Goal: Task Accomplishment & Management: Use online tool/utility

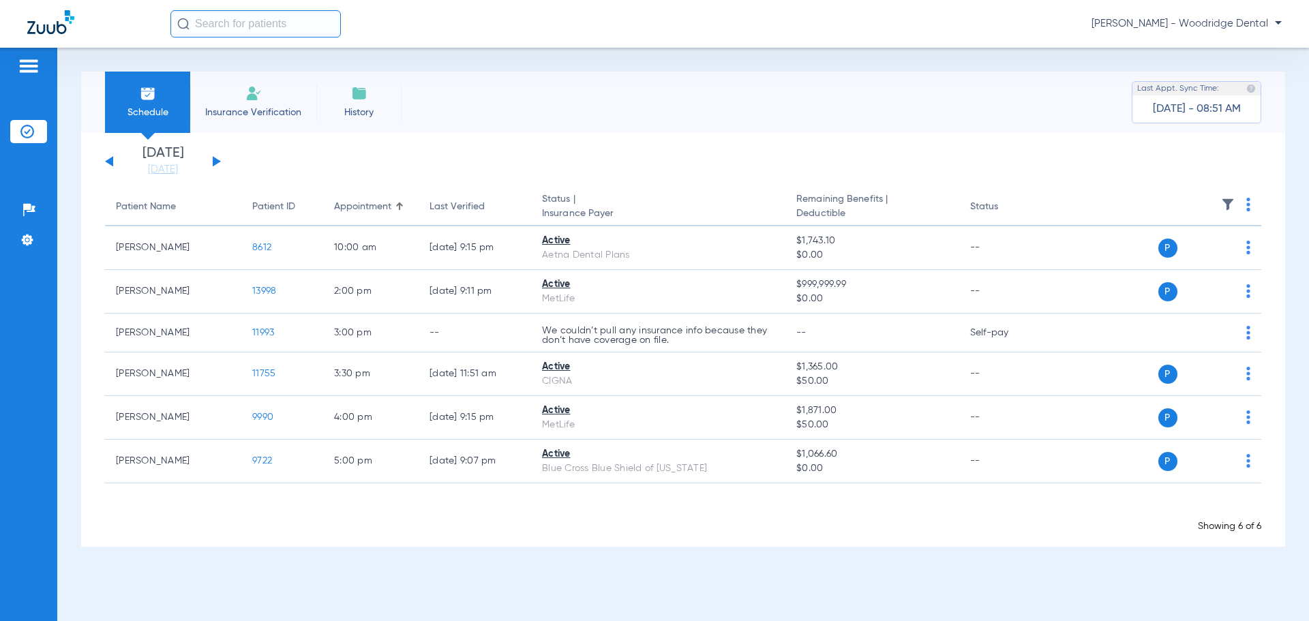
click at [218, 164] on div "[DATE] [DATE] [DATE] [DATE] [DATE] [DATE] [DATE] [DATE] [DATE] [DATE] [DATE] [D…" at bounding box center [163, 162] width 116 height 30
click at [213, 164] on button at bounding box center [217, 161] width 8 height 10
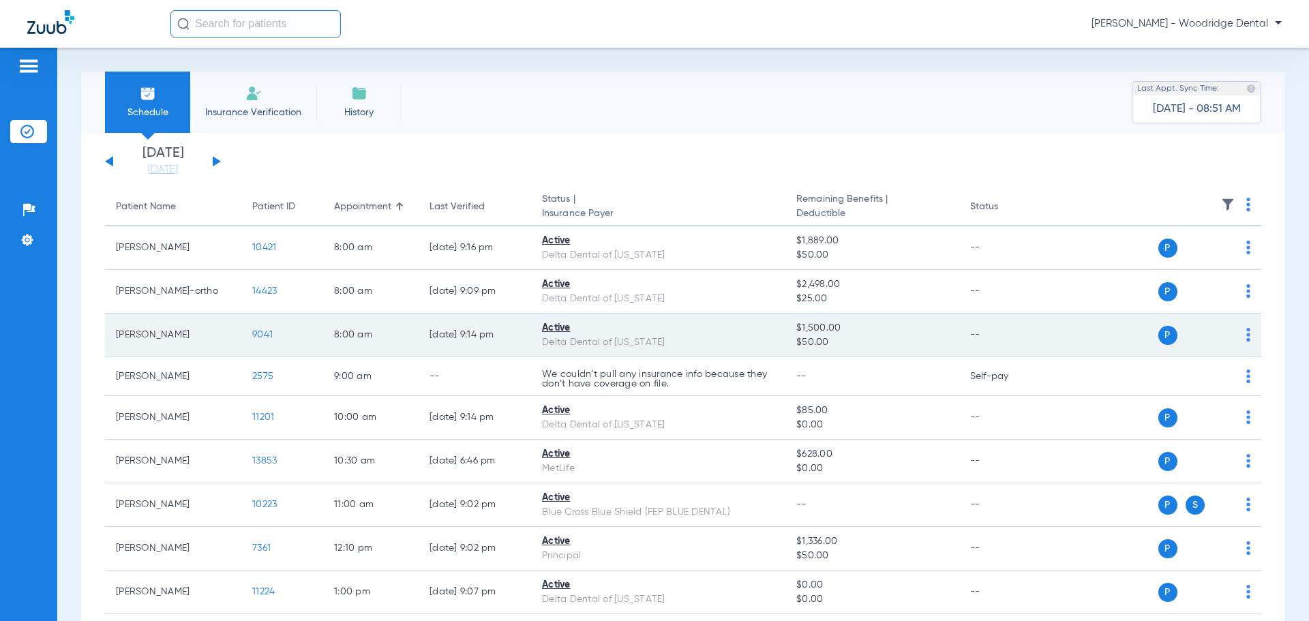
click at [257, 337] on span "9041" at bounding box center [262, 335] width 20 height 10
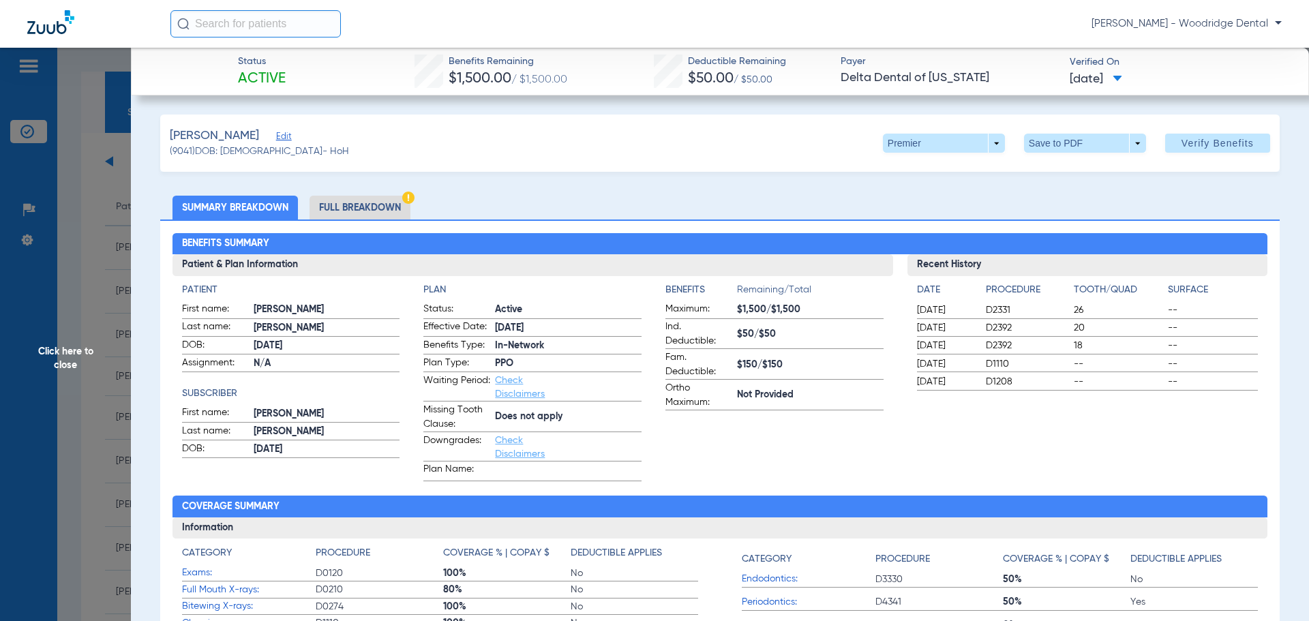
click at [1045, 419] on div "Recent History Date Procedure Tooth/Quad Surface 09/22/2025 D2331 26 -- 09/22/2…" at bounding box center [1088, 367] width 361 height 227
click at [362, 208] on li "Full Breakdown" at bounding box center [360, 208] width 101 height 24
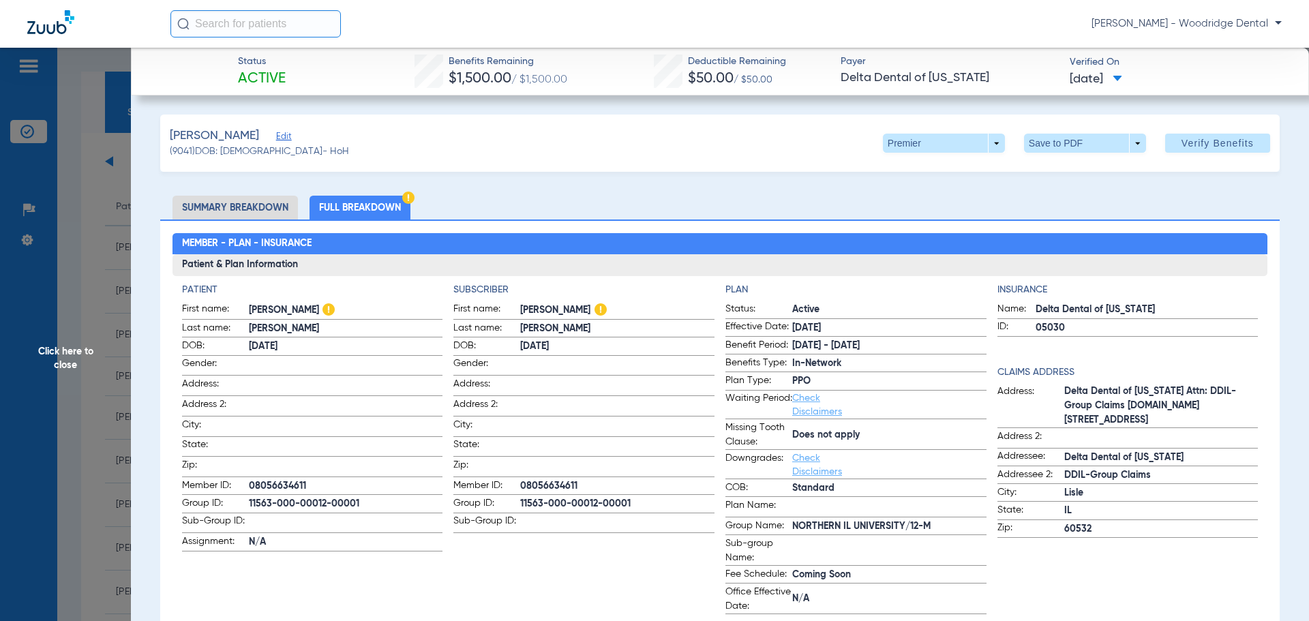
click at [286, 208] on li "Summary Breakdown" at bounding box center [235, 208] width 125 height 24
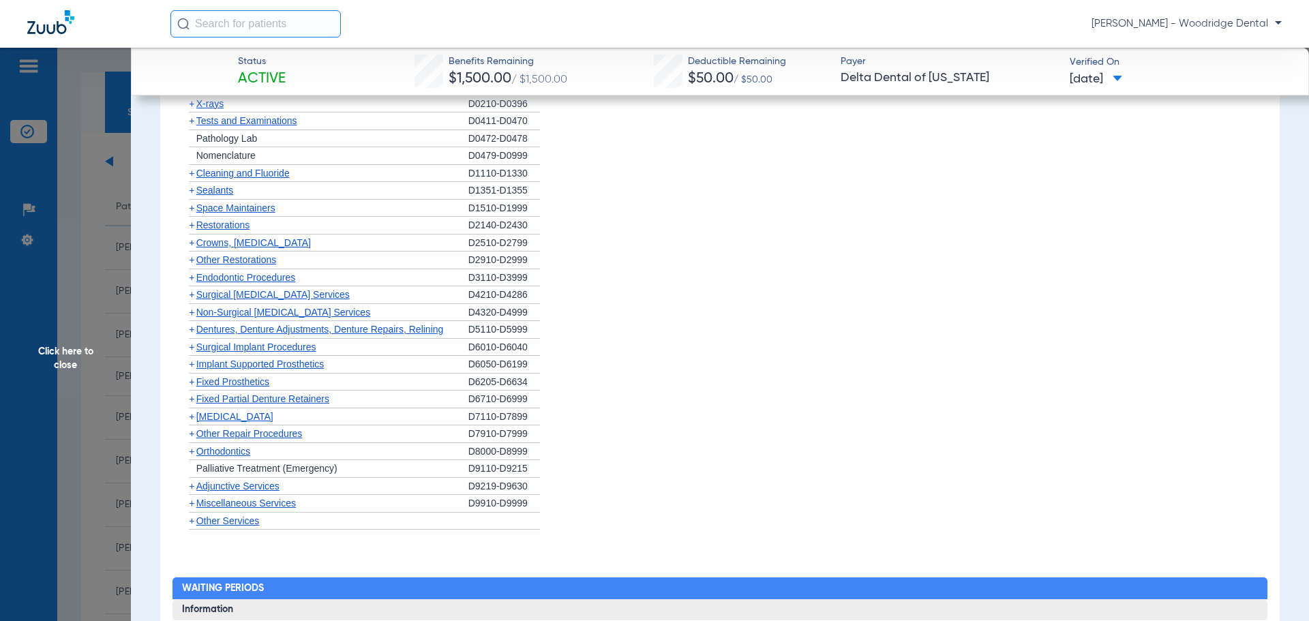
scroll to position [1057, 0]
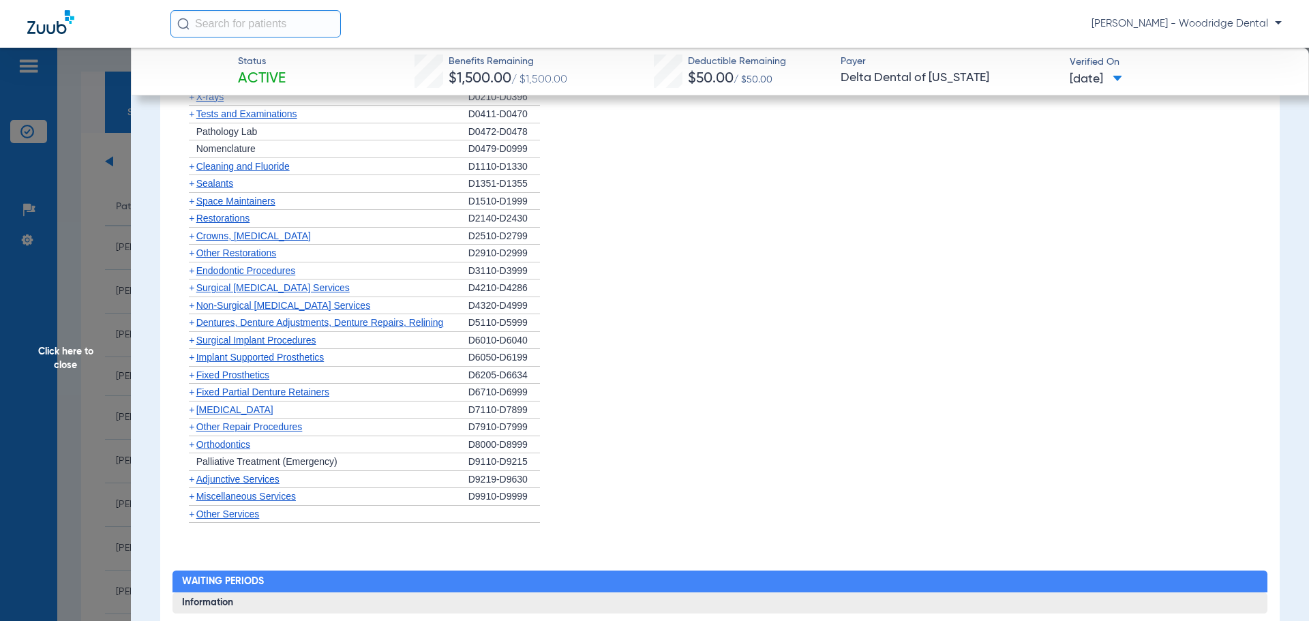
click at [192, 445] on span "+" at bounding box center [191, 444] width 5 height 11
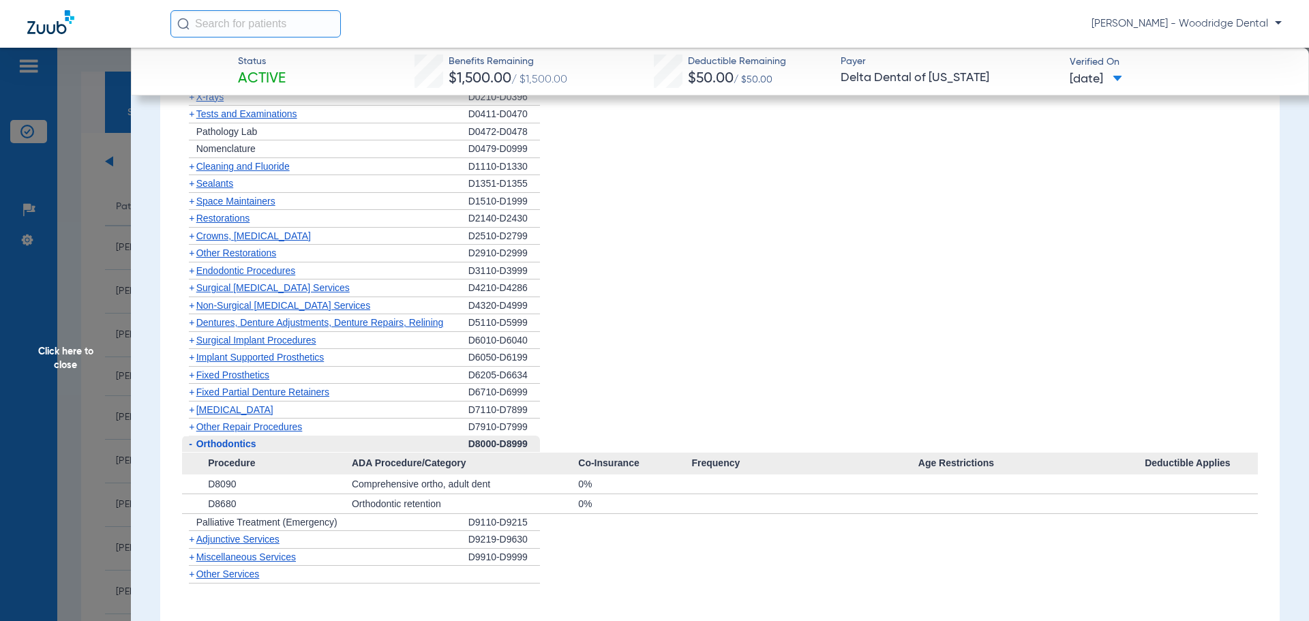
click at [193, 557] on span "+" at bounding box center [191, 557] width 5 height 11
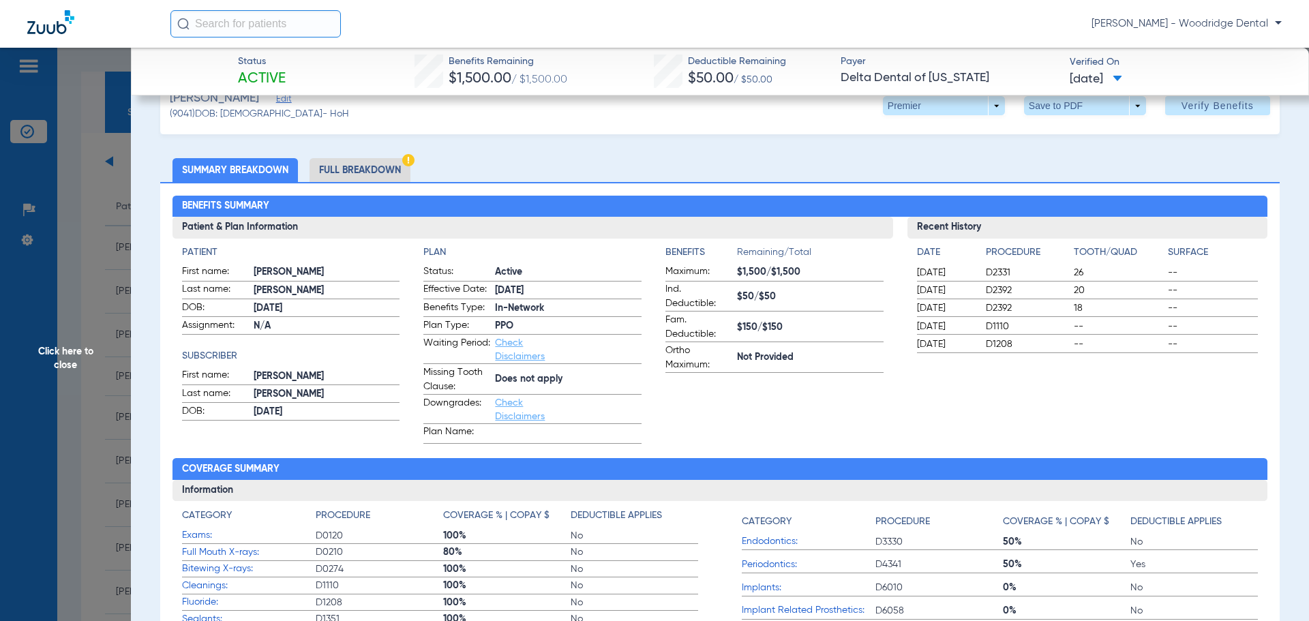
scroll to position [0, 0]
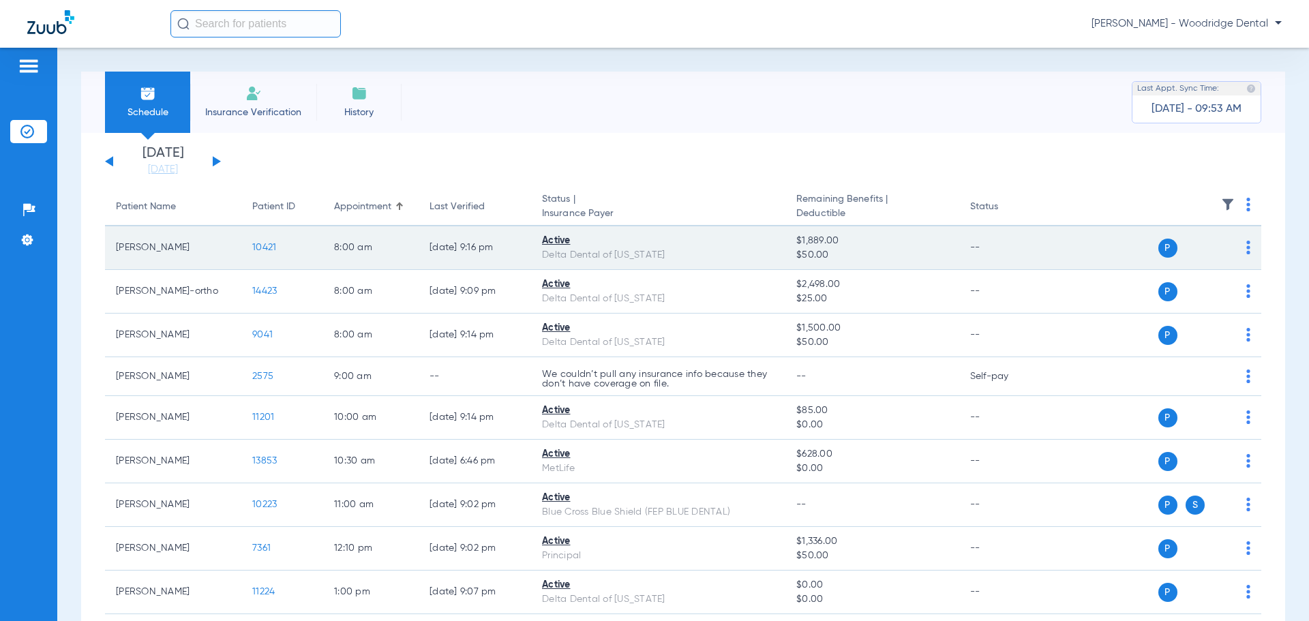
click at [263, 248] on span "10421" at bounding box center [264, 248] width 24 height 10
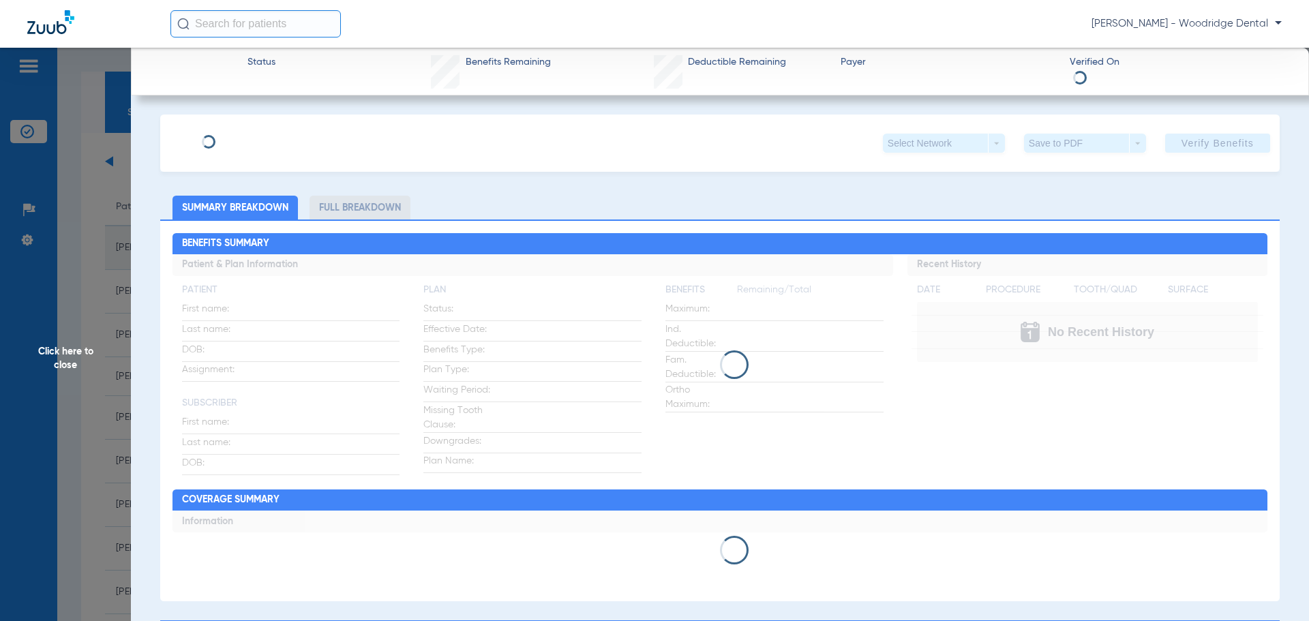
click at [263, 248] on div "Click here to close" at bounding box center [654, 358] width 1309 height 621
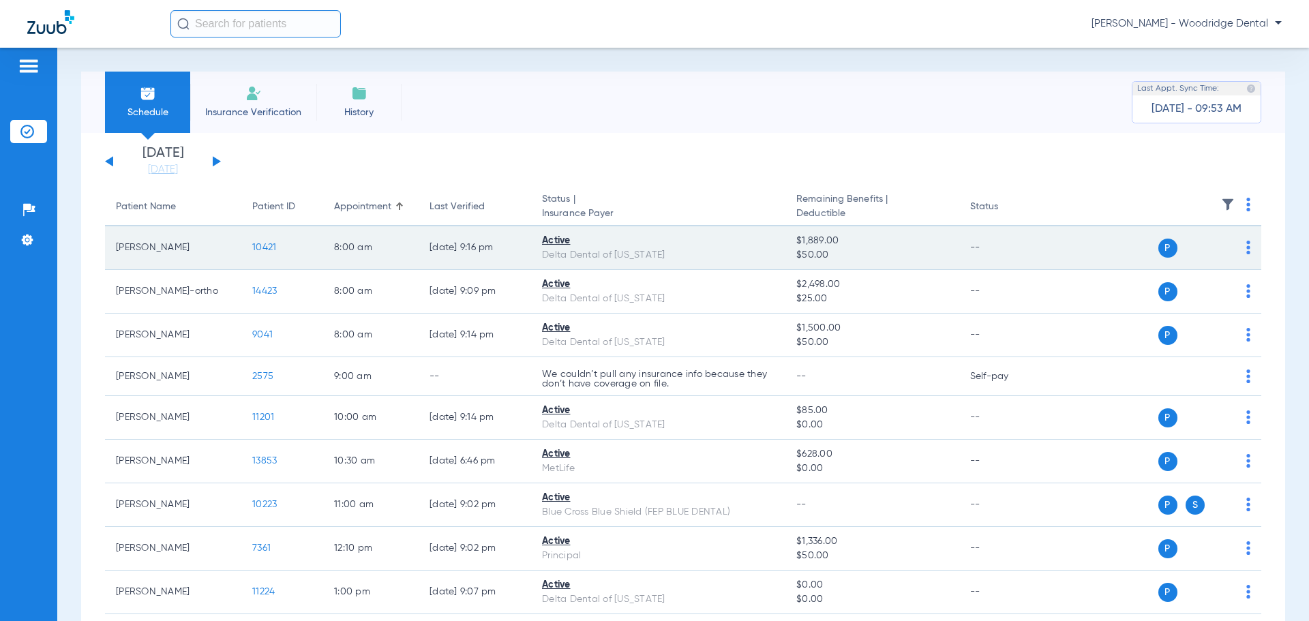
click at [273, 250] on span "10421" at bounding box center [264, 248] width 24 height 10
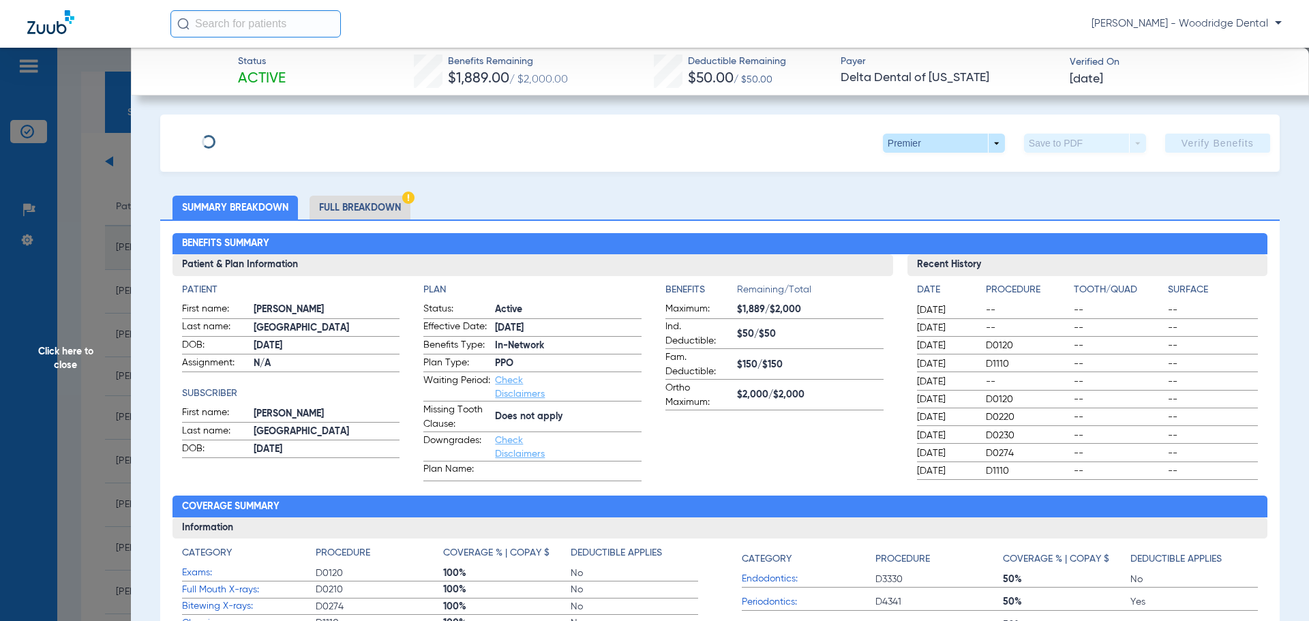
click at [273, 250] on div "Click here to close" at bounding box center [654, 358] width 1309 height 621
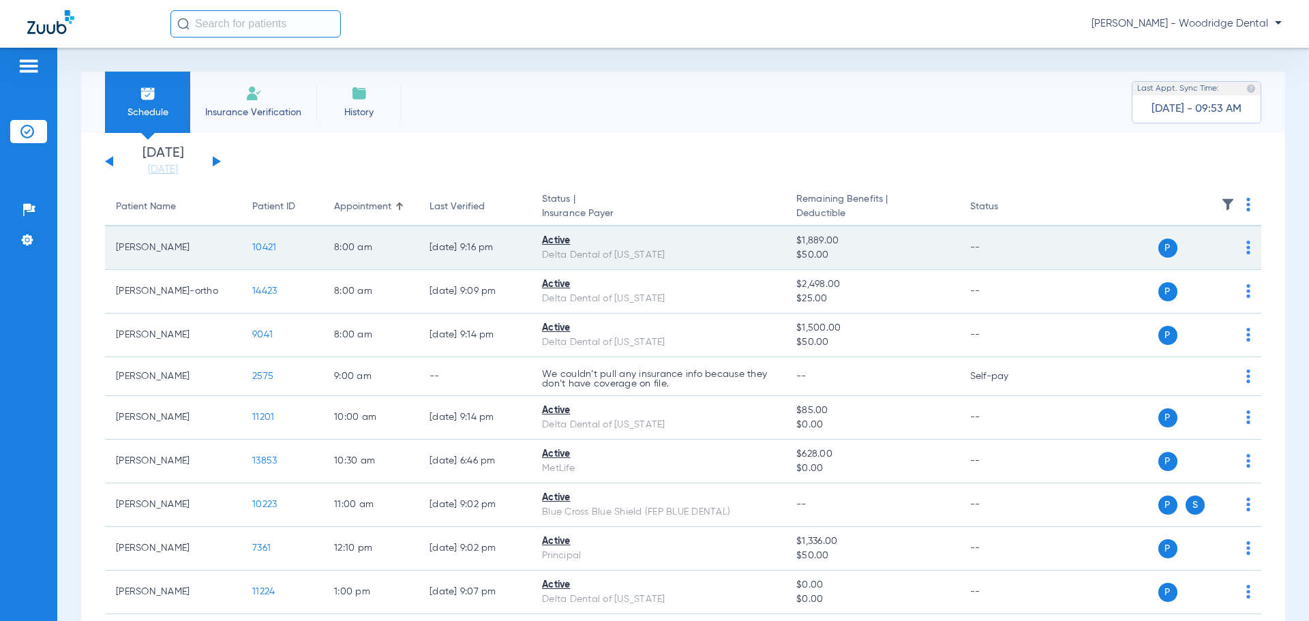
click at [273, 250] on span "10421" at bounding box center [264, 248] width 24 height 10
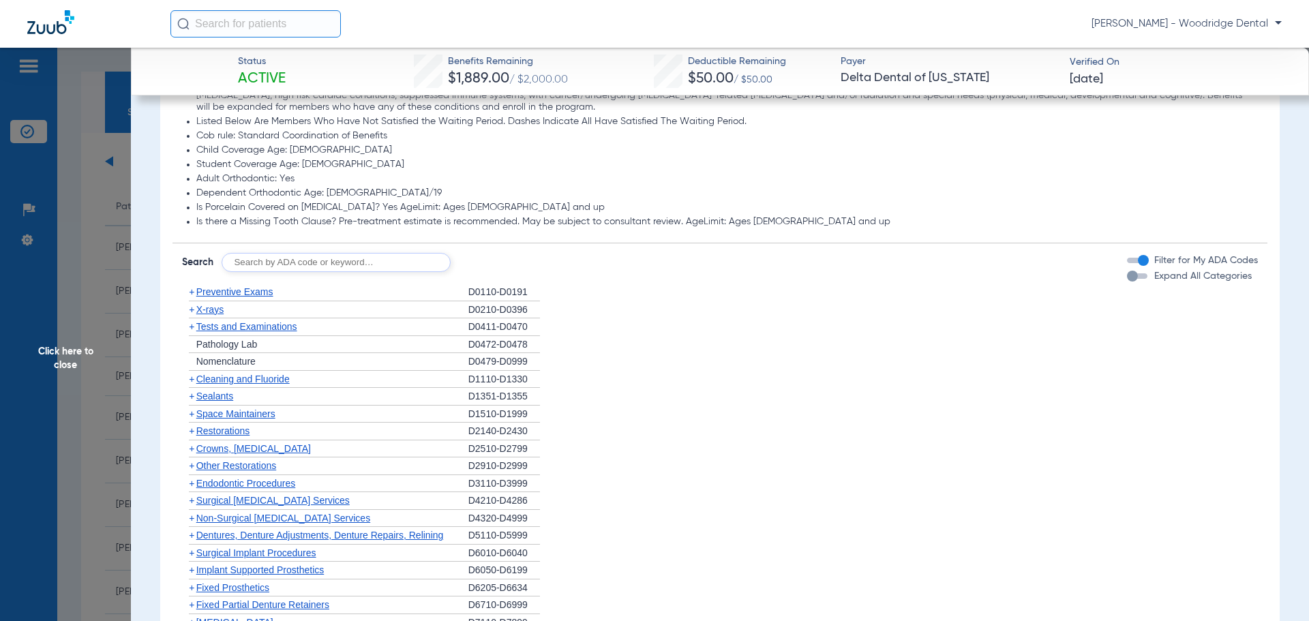
scroll to position [849, 0]
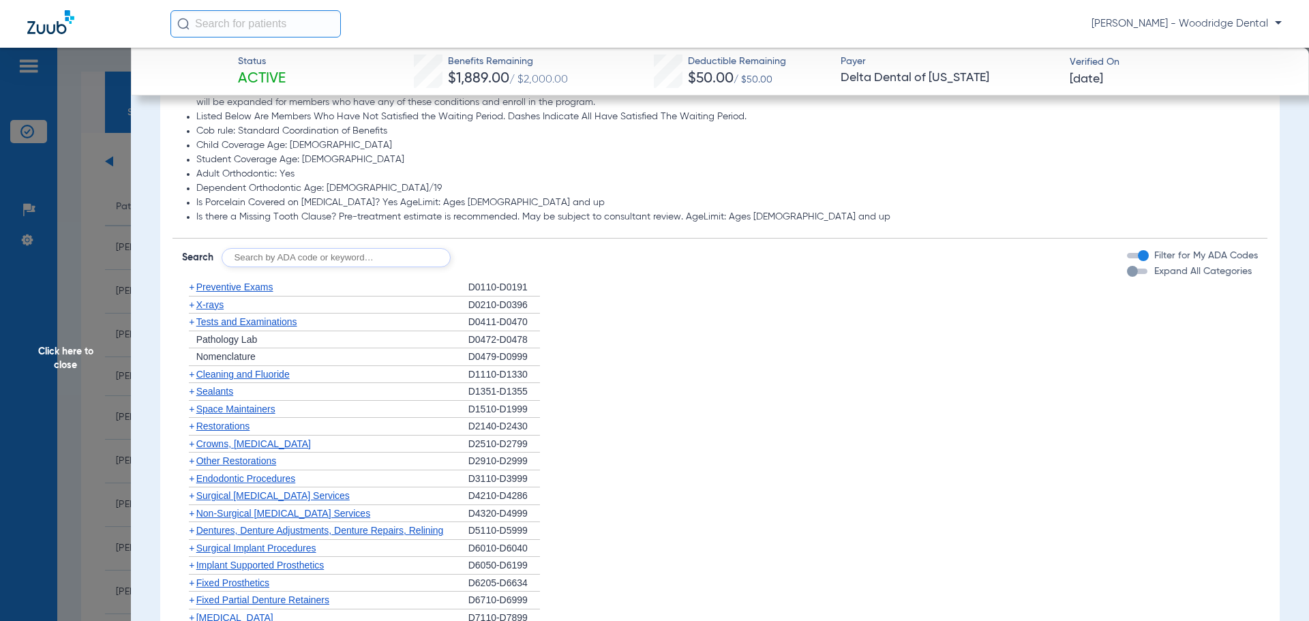
click at [194, 428] on span "+" at bounding box center [191, 426] width 5 height 11
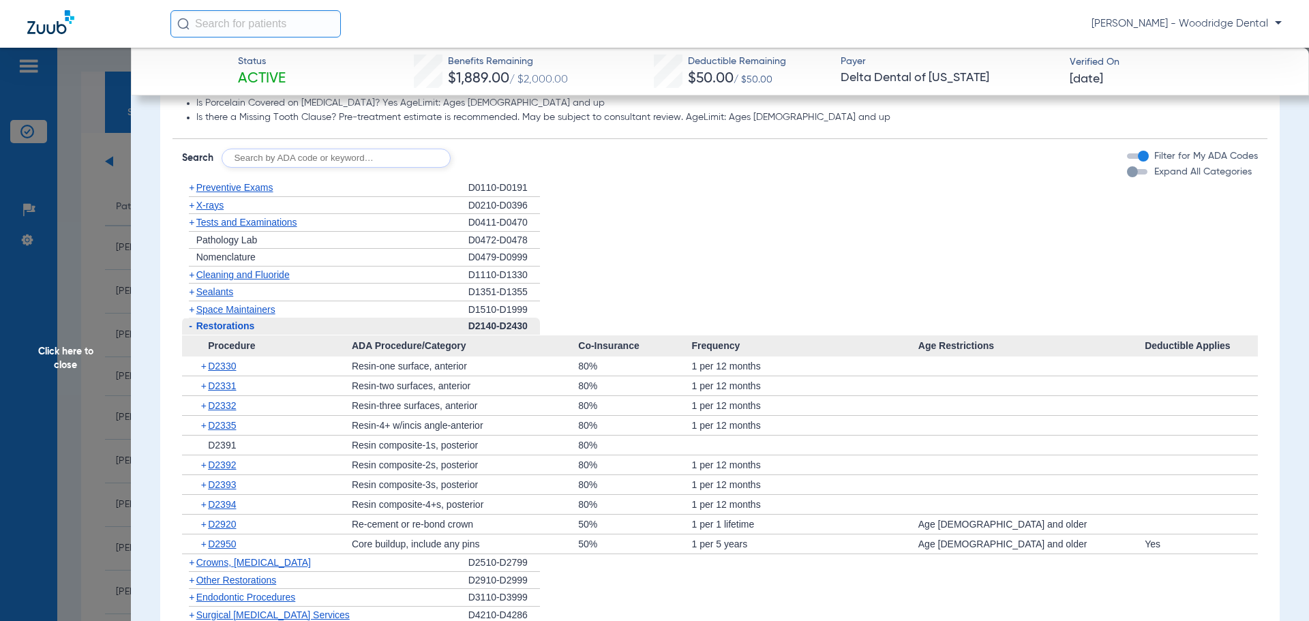
scroll to position [978, 0]
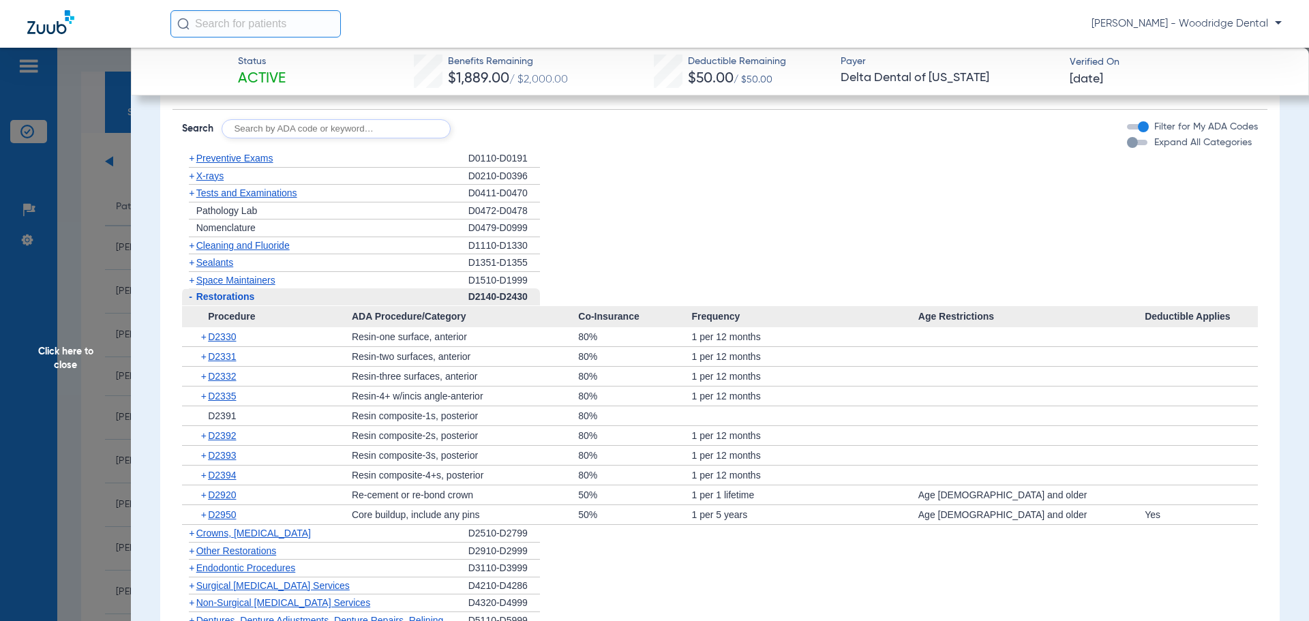
click at [192, 534] on span "+" at bounding box center [191, 533] width 5 height 11
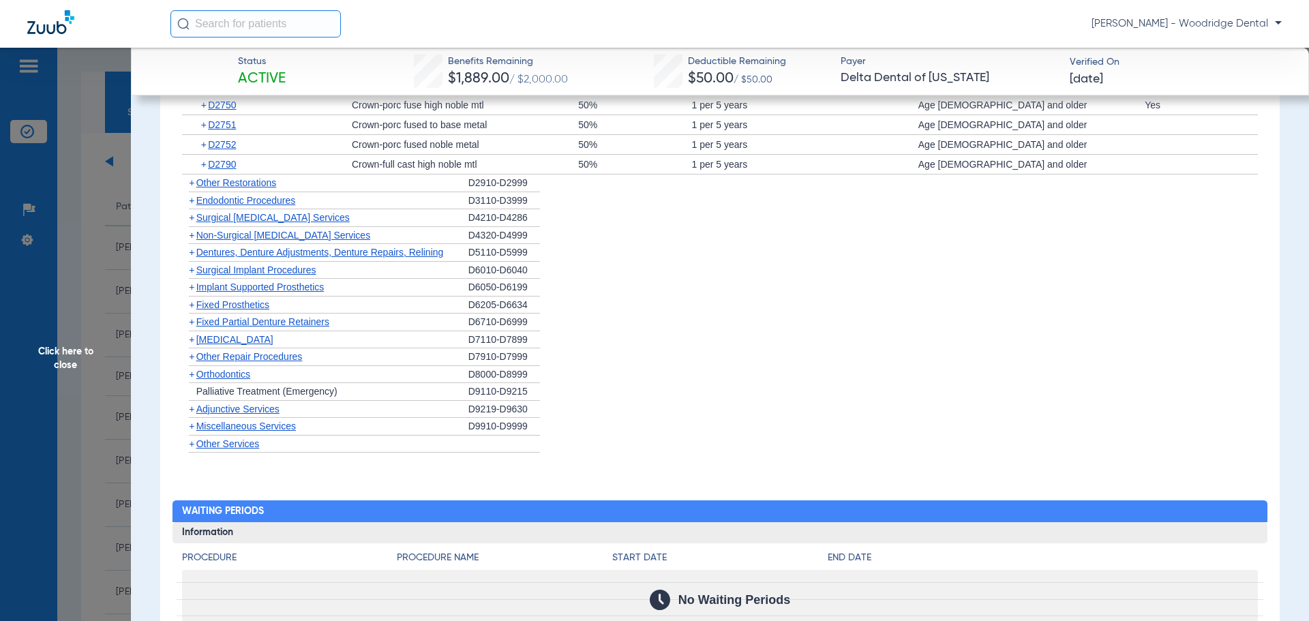
scroll to position [1539, 0]
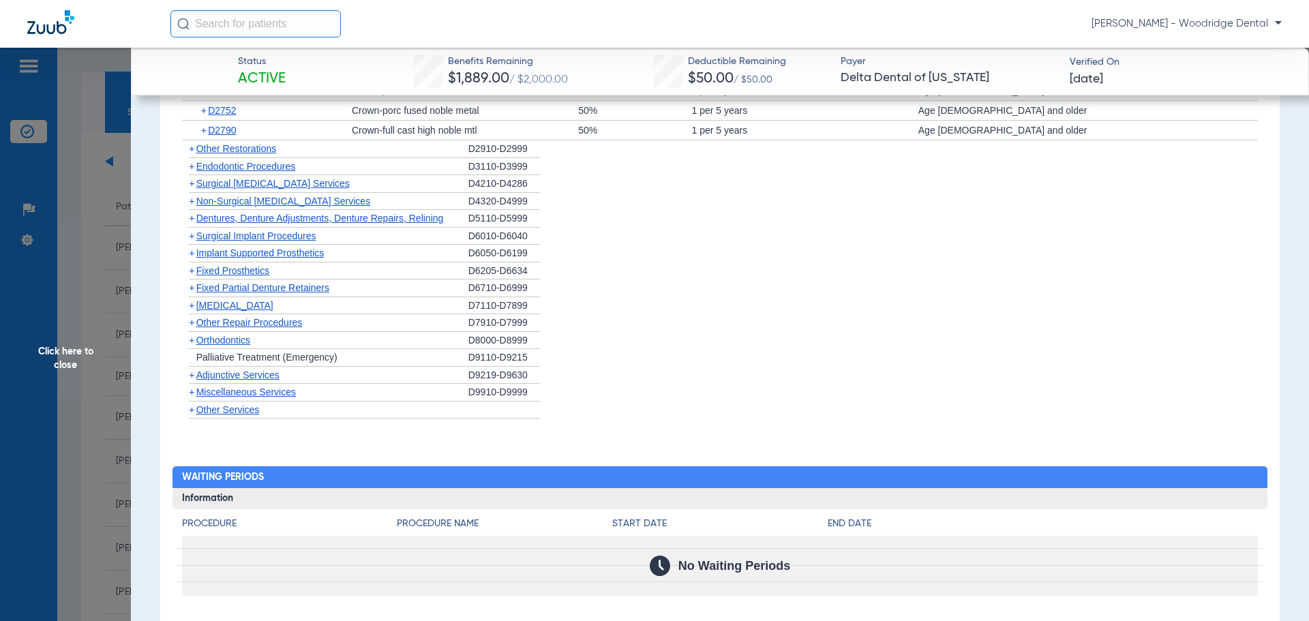
click at [190, 344] on span "+" at bounding box center [191, 340] width 5 height 11
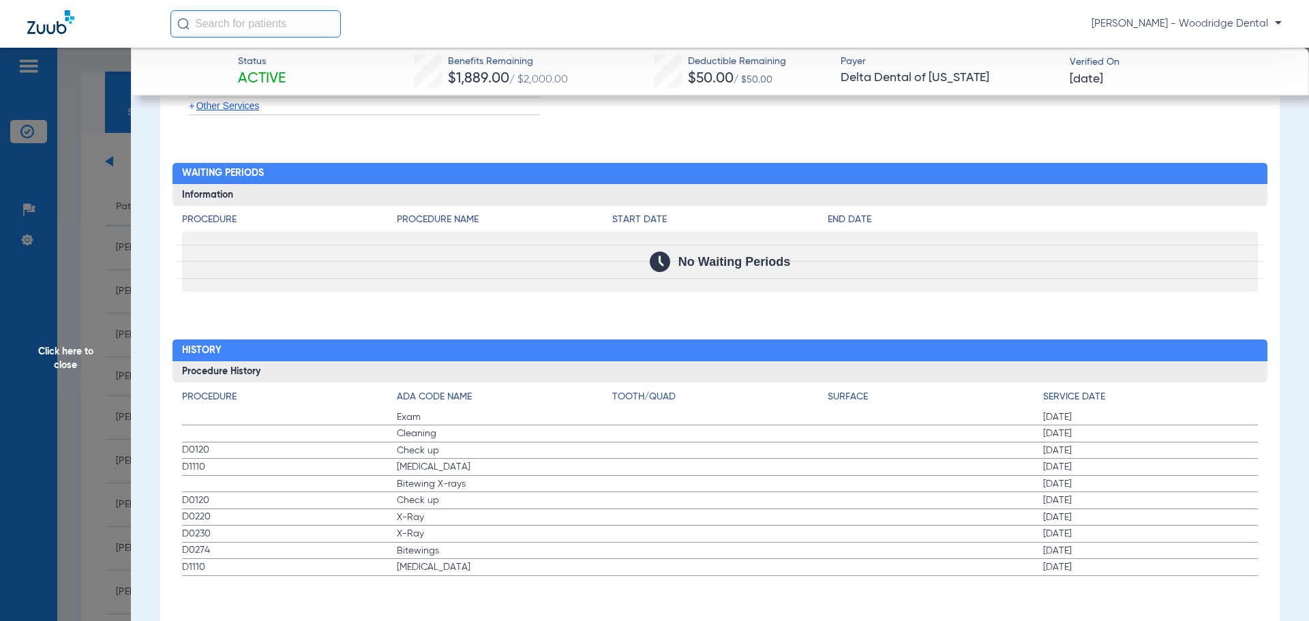
scroll to position [1164, 0]
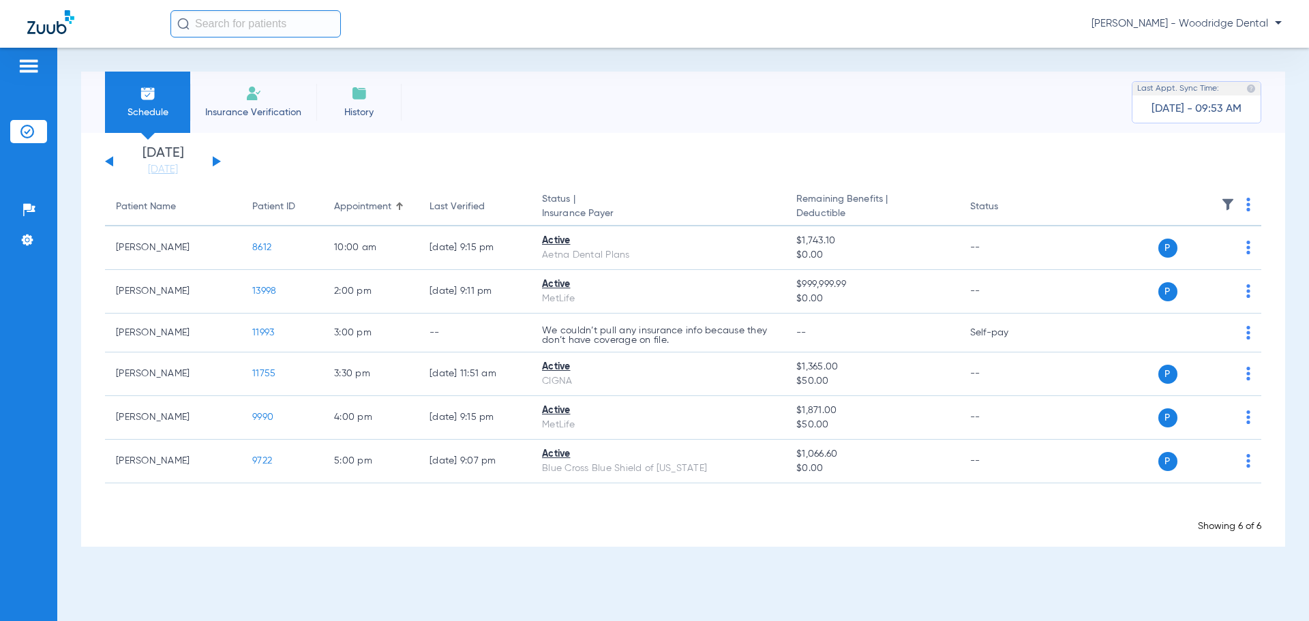
click at [215, 164] on button at bounding box center [217, 161] width 8 height 10
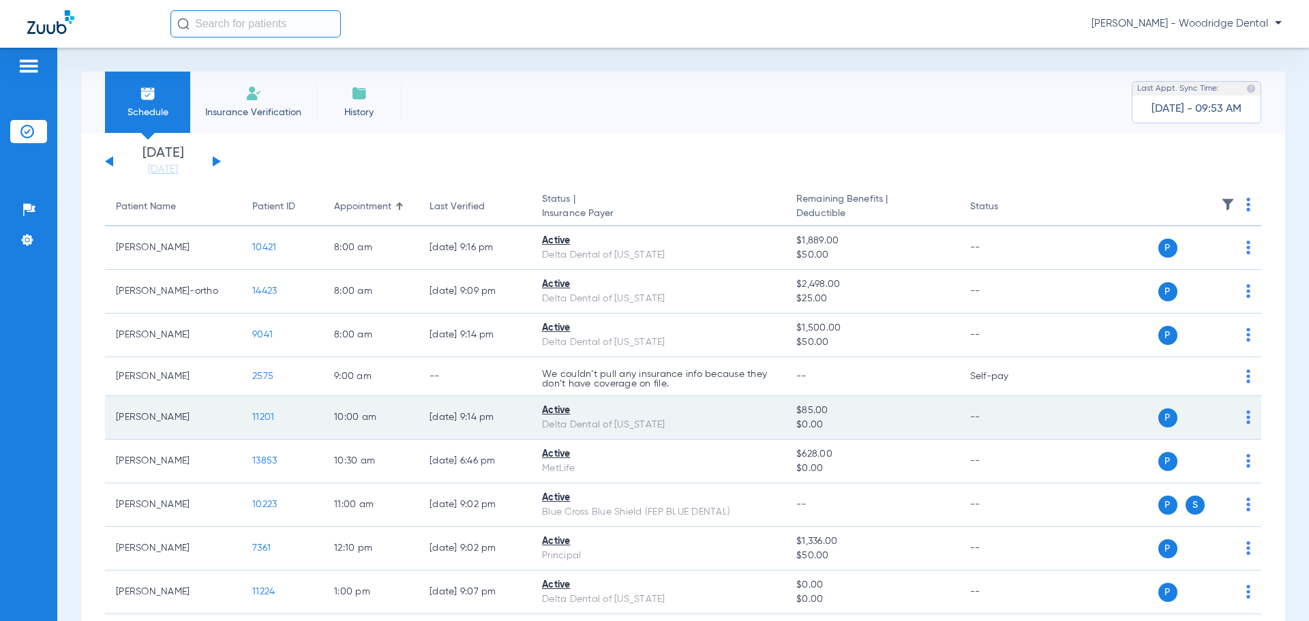
click at [267, 419] on span "11201" at bounding box center [263, 418] width 22 height 10
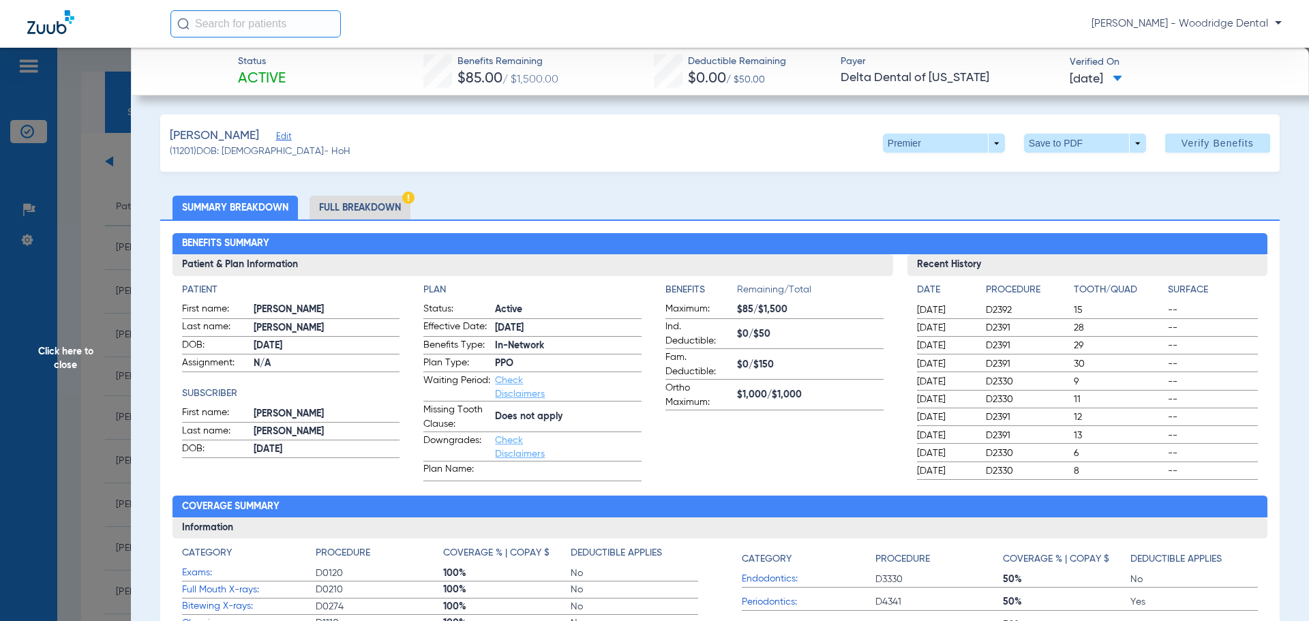
click at [384, 206] on li "Full Breakdown" at bounding box center [360, 208] width 101 height 24
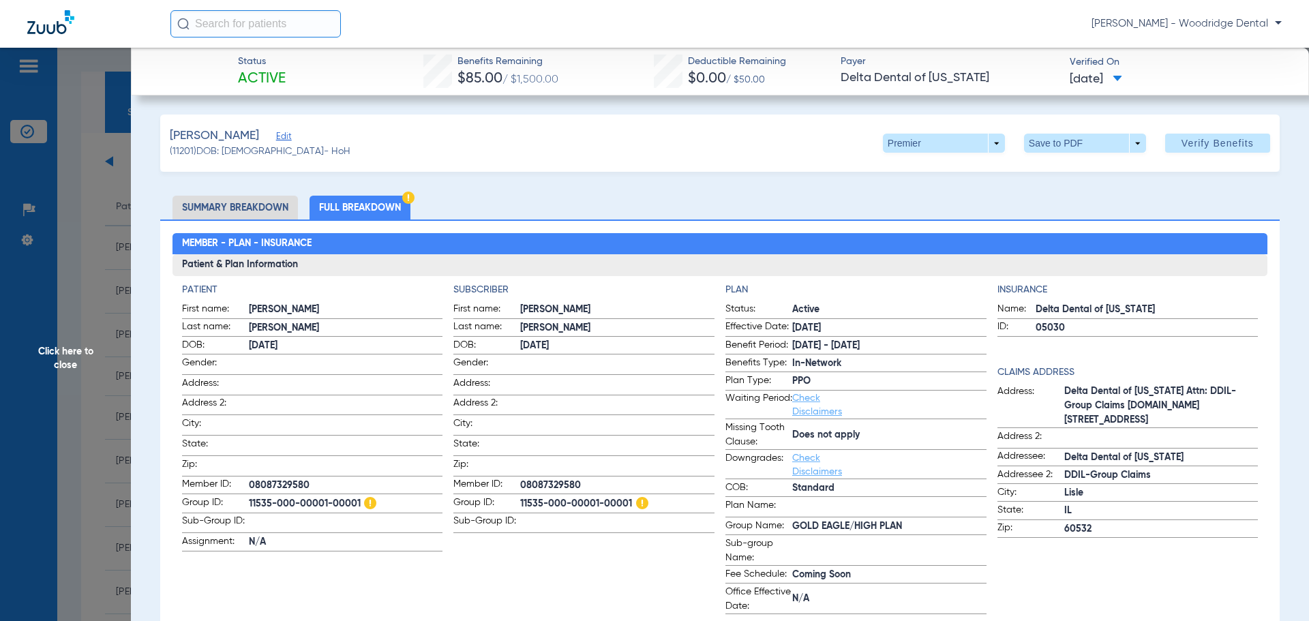
click at [271, 209] on li "Summary Breakdown" at bounding box center [235, 208] width 125 height 24
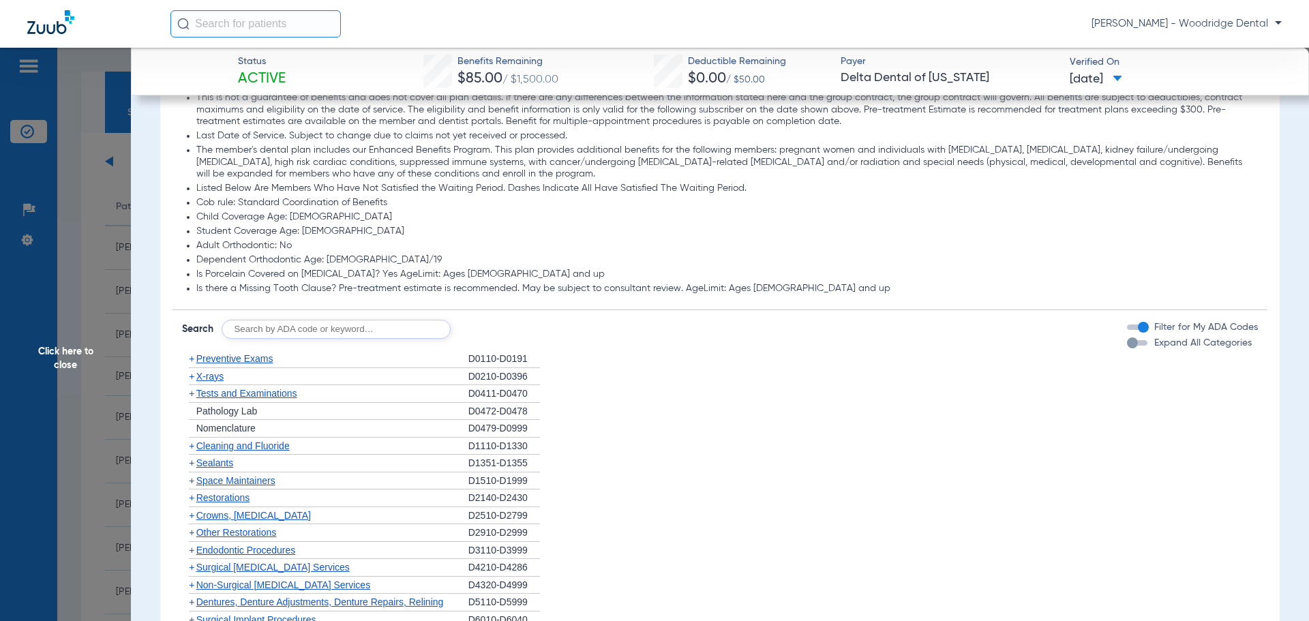
scroll to position [811, 0]
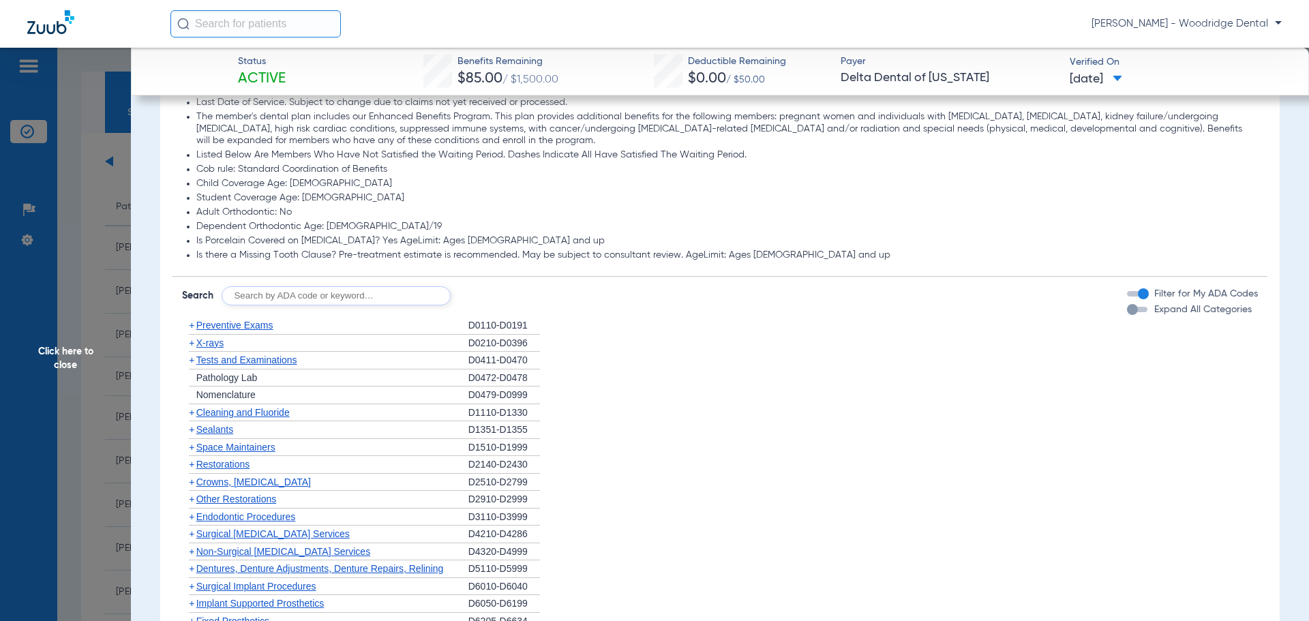
click at [194, 466] on span "+" at bounding box center [191, 464] width 5 height 11
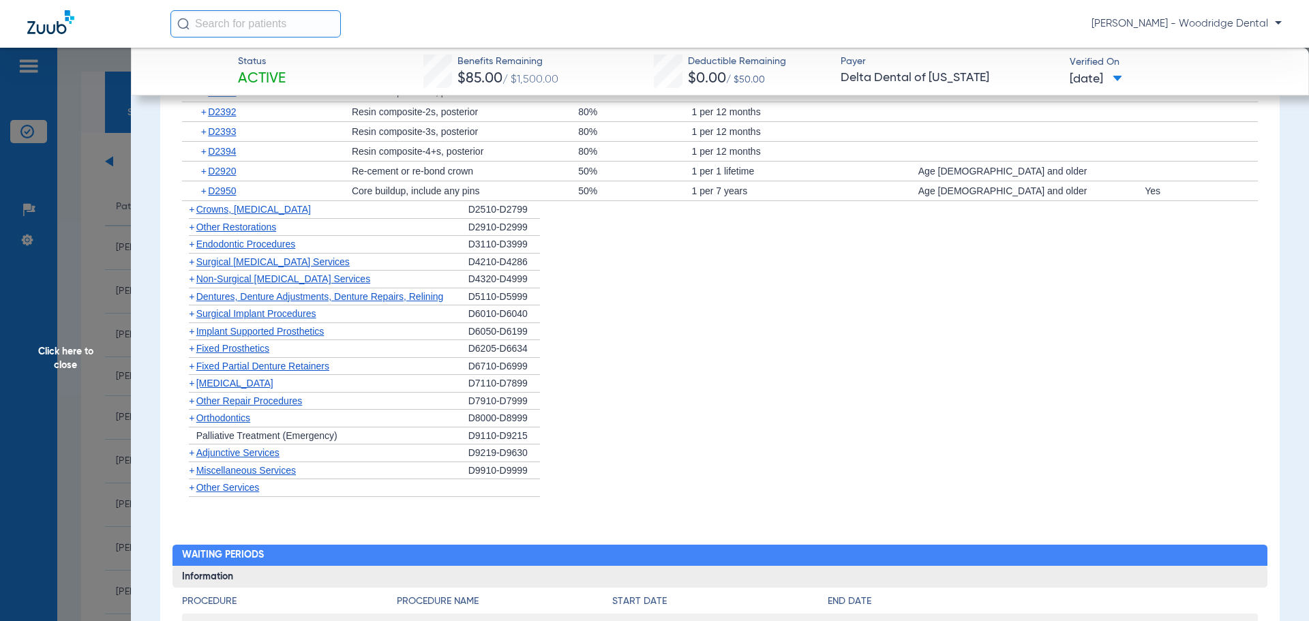
scroll to position [1305, 0]
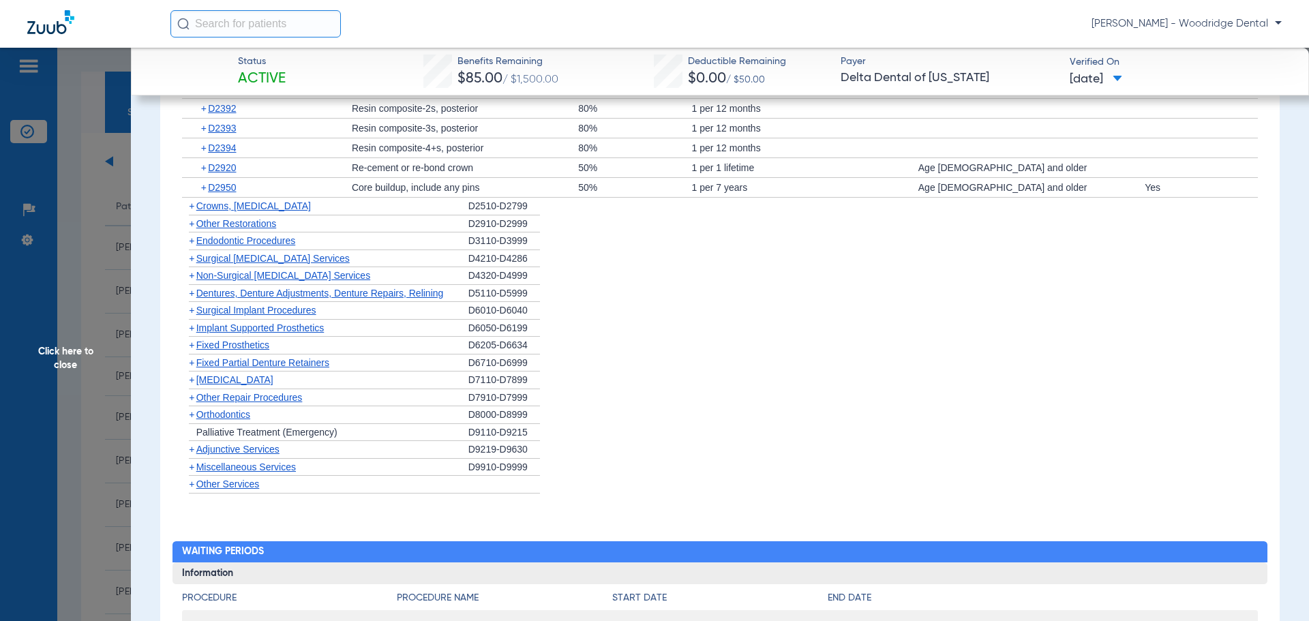
click at [189, 207] on span "+" at bounding box center [191, 205] width 5 height 11
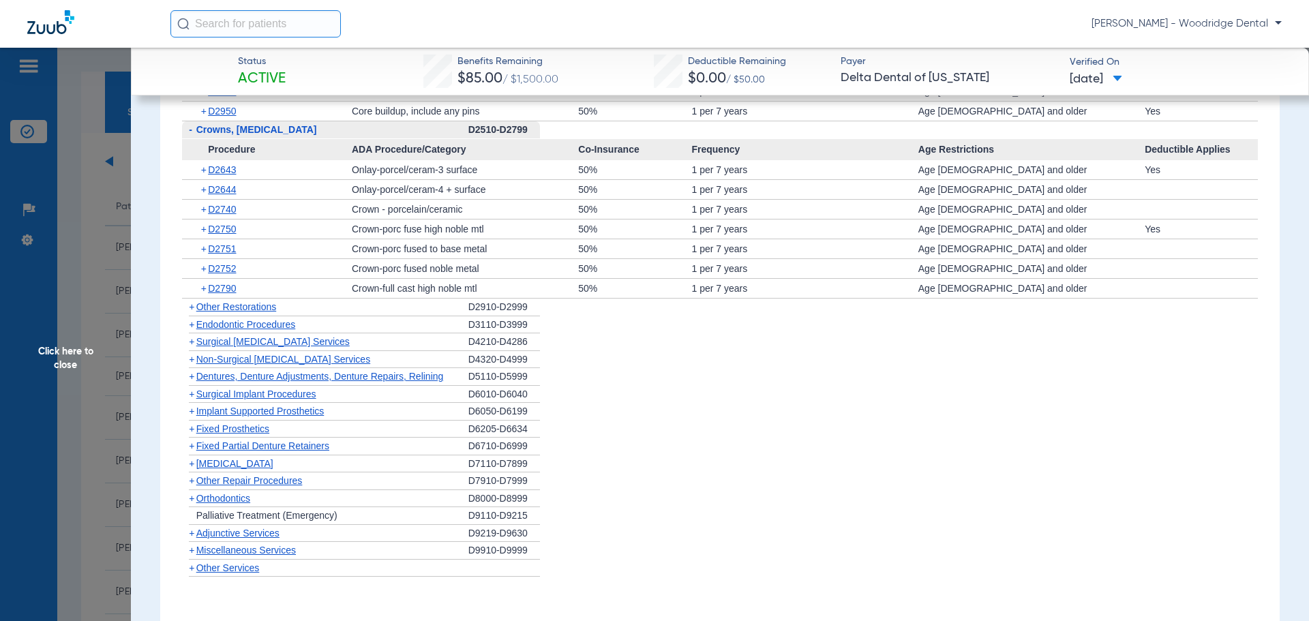
scroll to position [1479, 0]
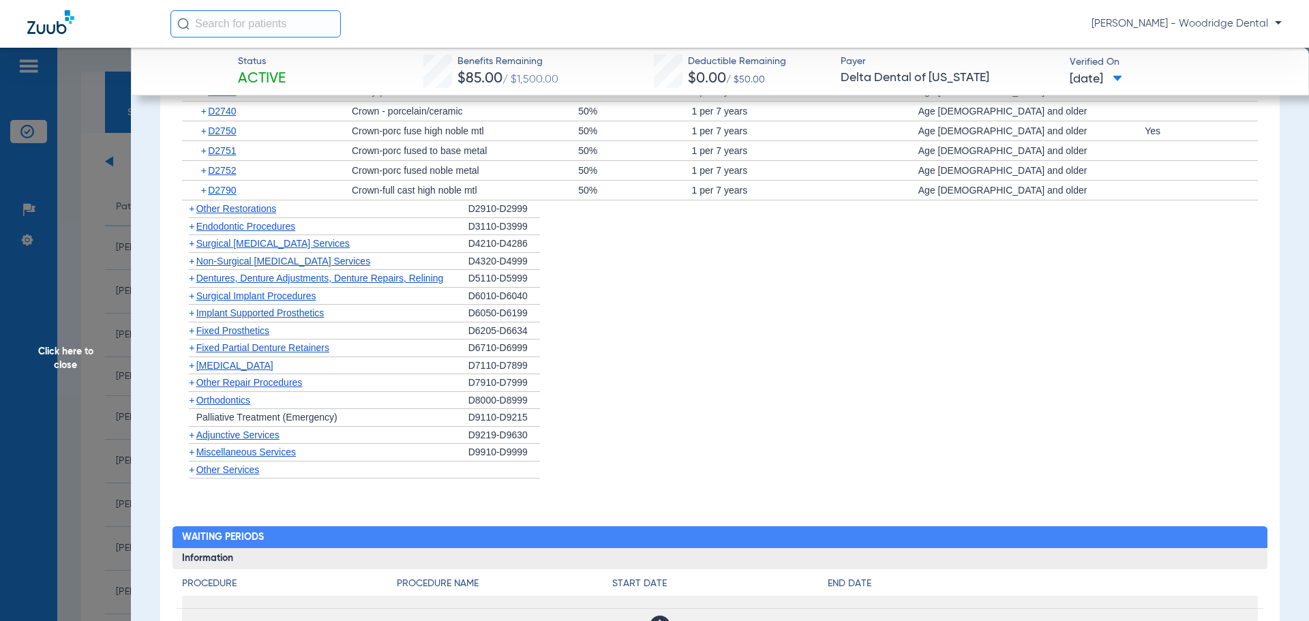
click at [192, 265] on span "+" at bounding box center [191, 261] width 5 height 11
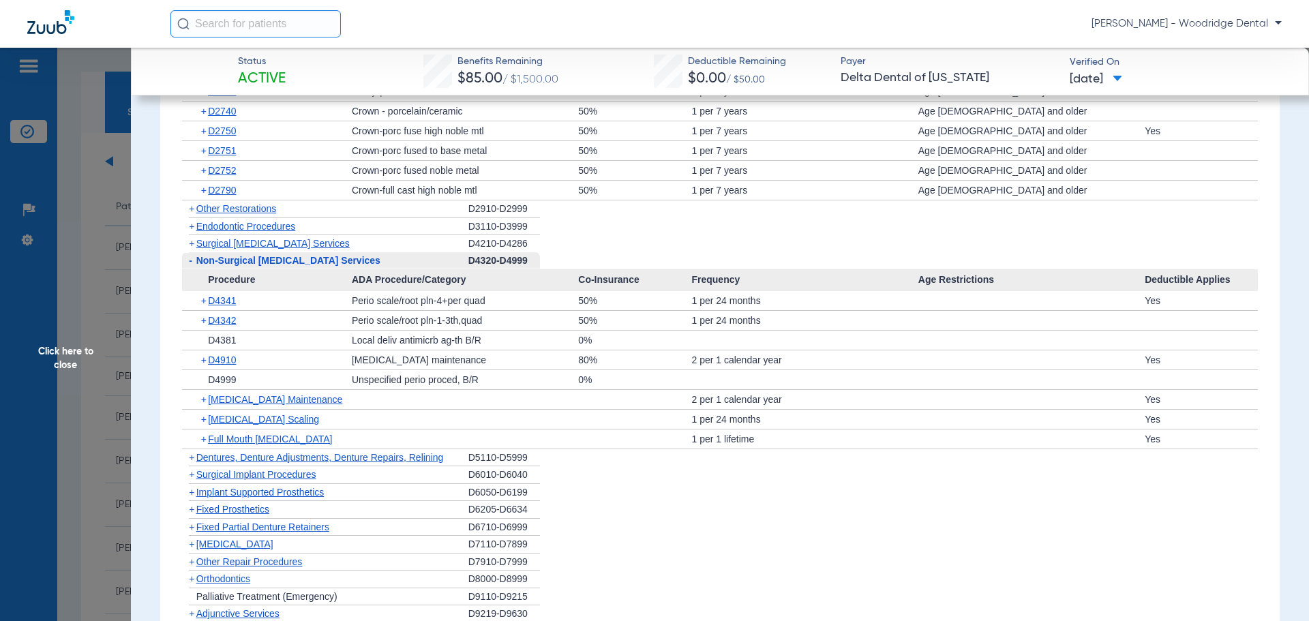
click at [191, 245] on span "+" at bounding box center [191, 243] width 5 height 11
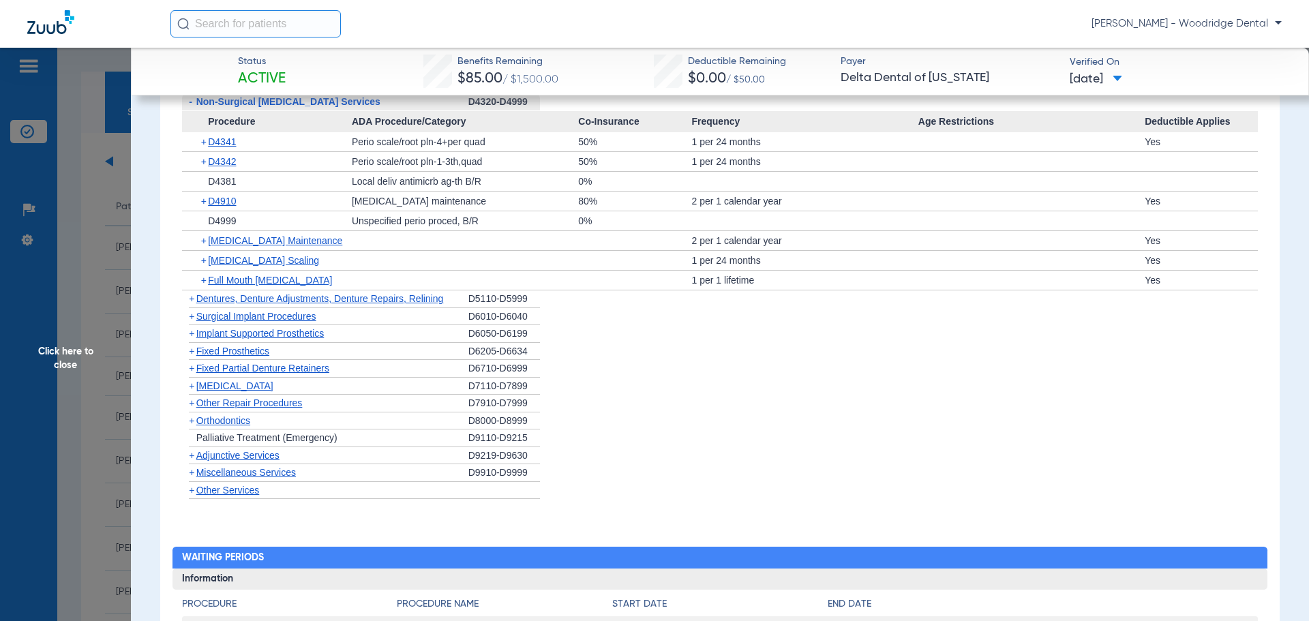
scroll to position [1705, 0]
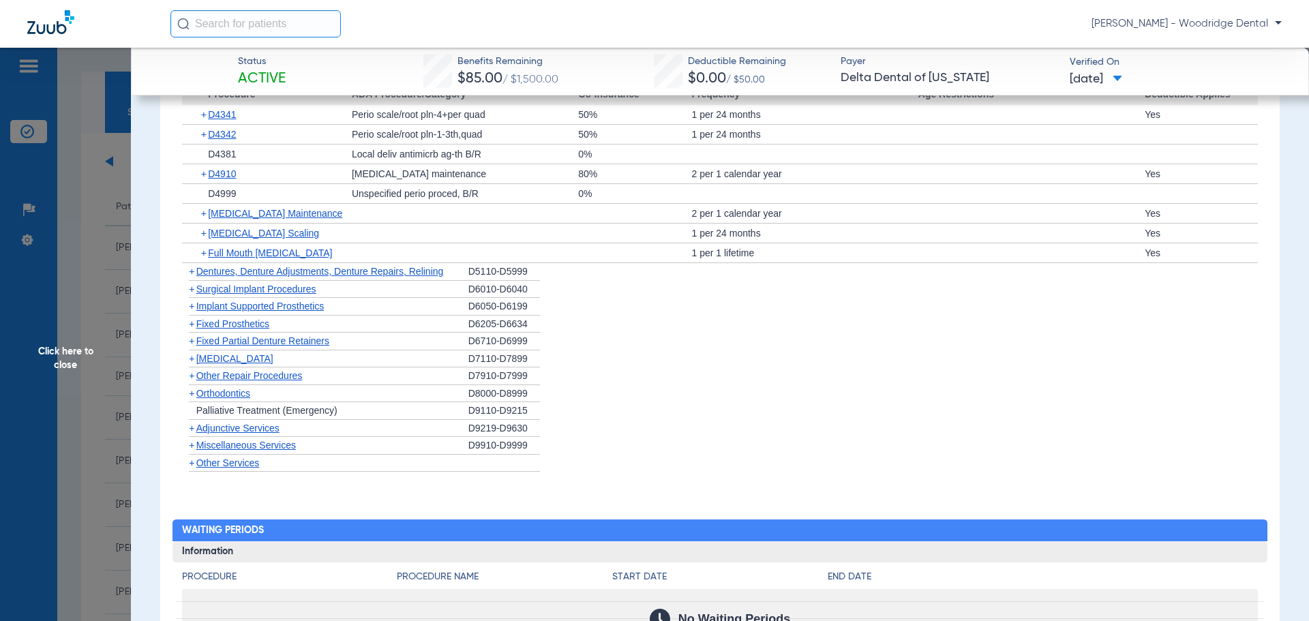
click at [192, 395] on span "+" at bounding box center [191, 393] width 5 height 11
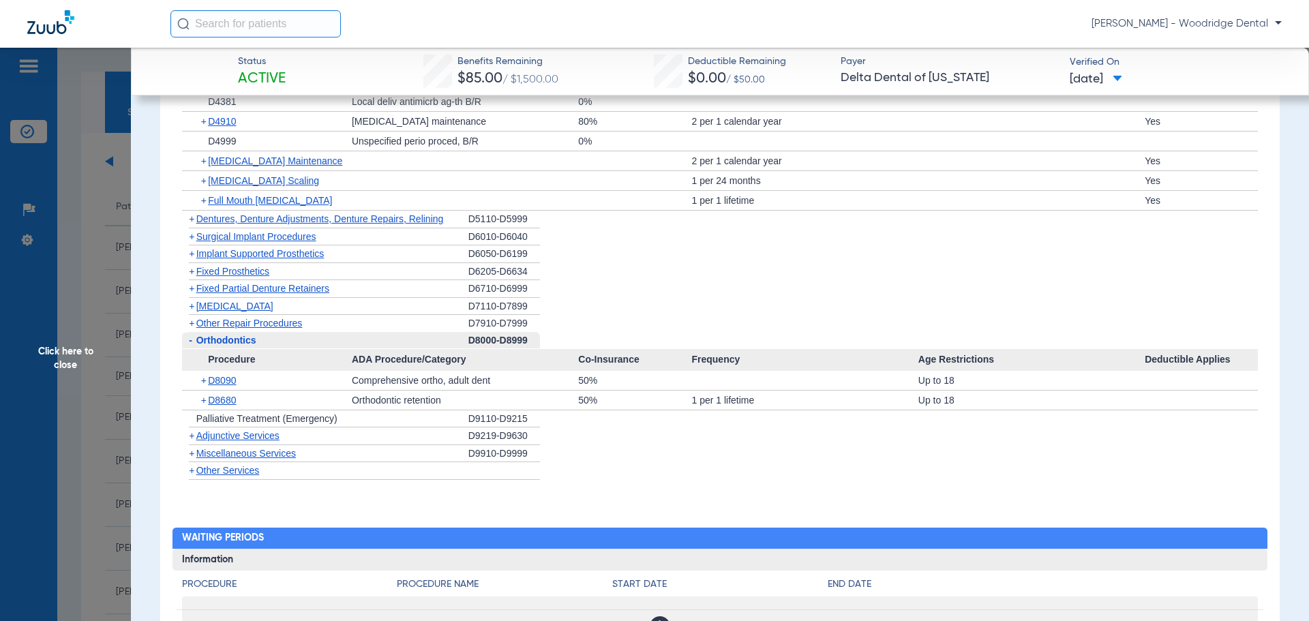
scroll to position [1761, 0]
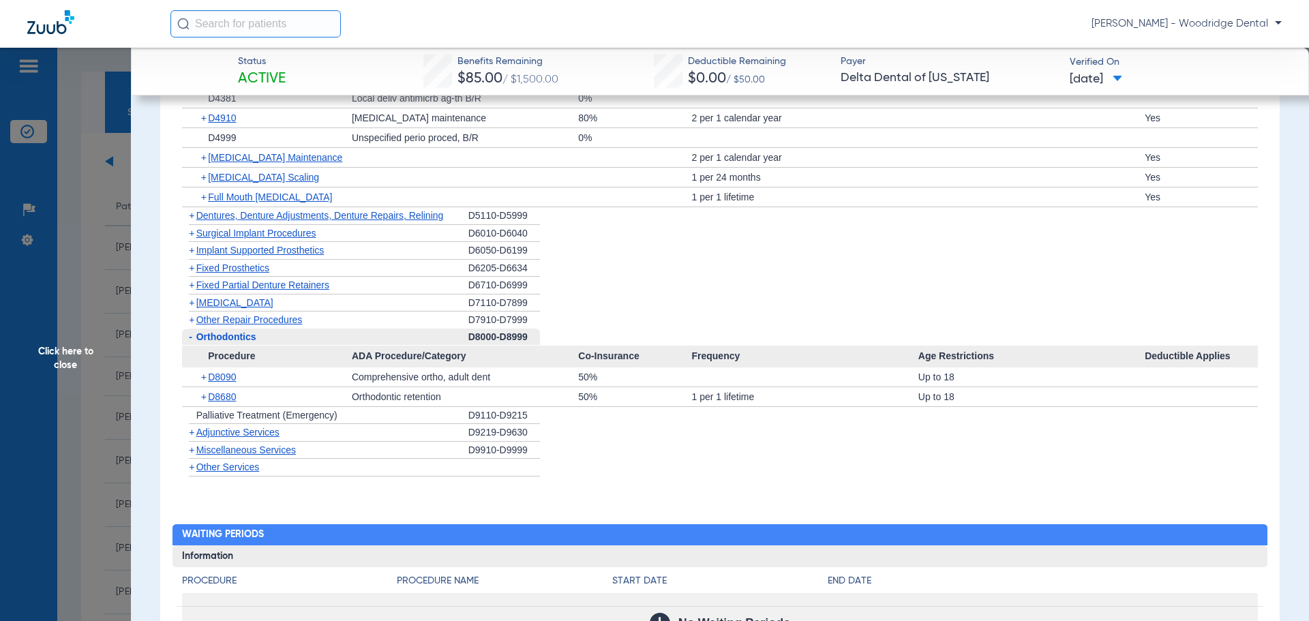
click at [193, 453] on span "+" at bounding box center [191, 450] width 5 height 11
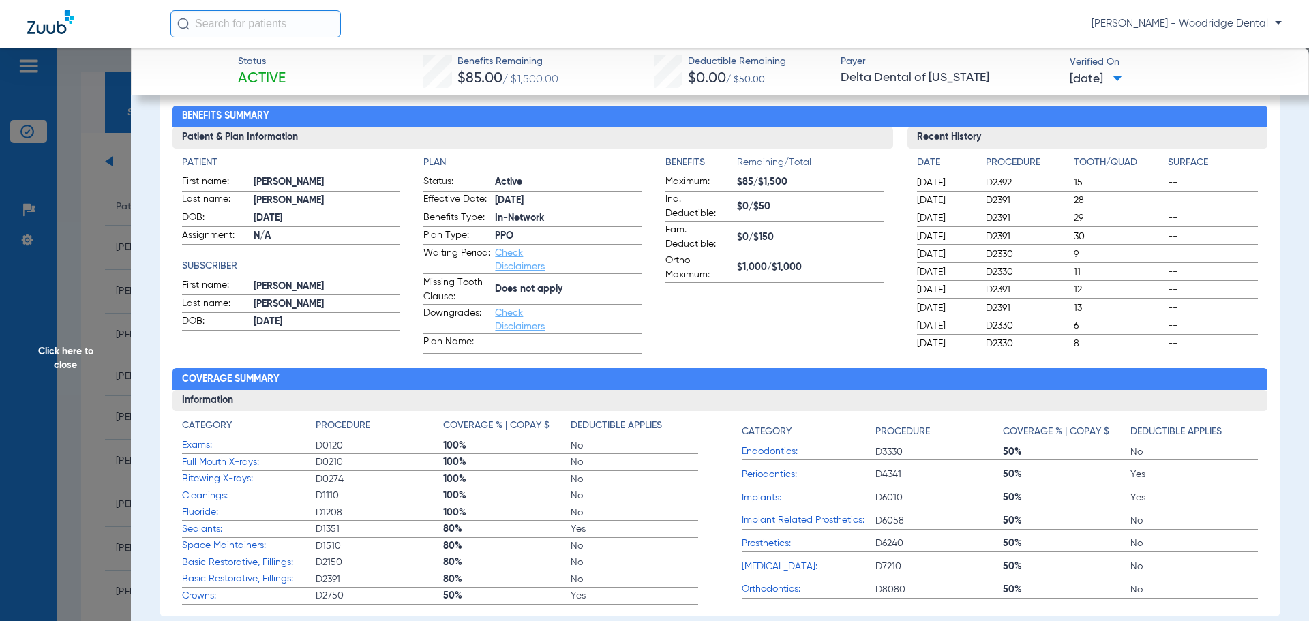
scroll to position [91, 0]
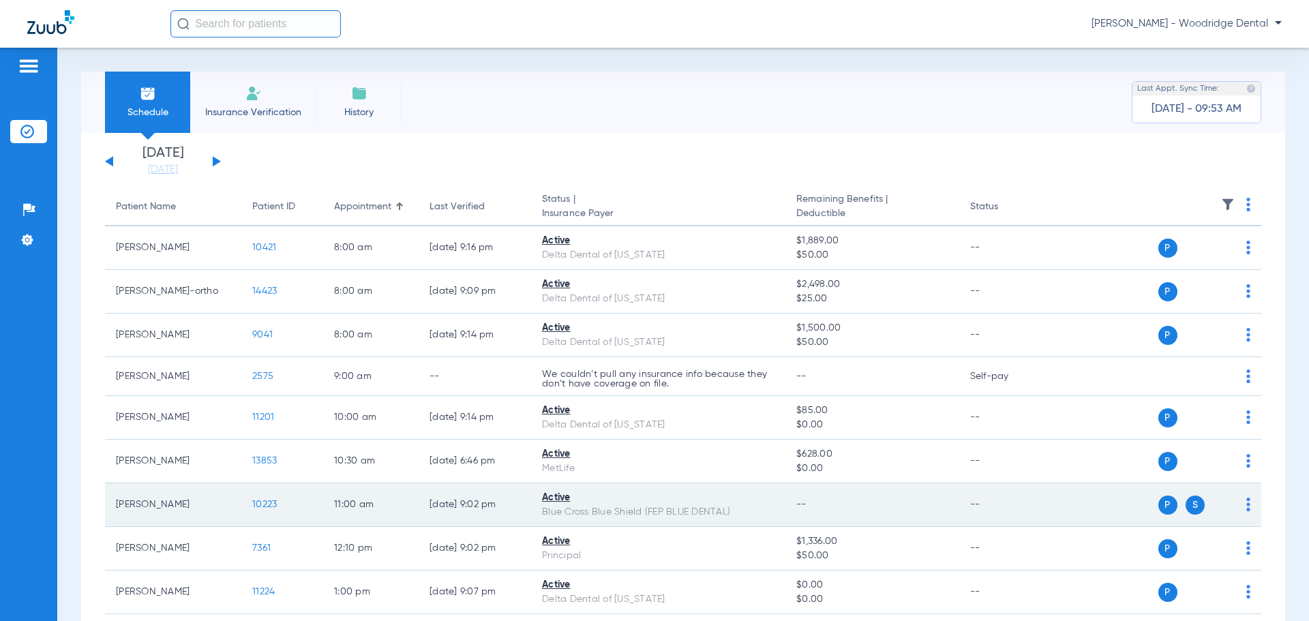
click at [273, 503] on span "10223" at bounding box center [264, 505] width 25 height 10
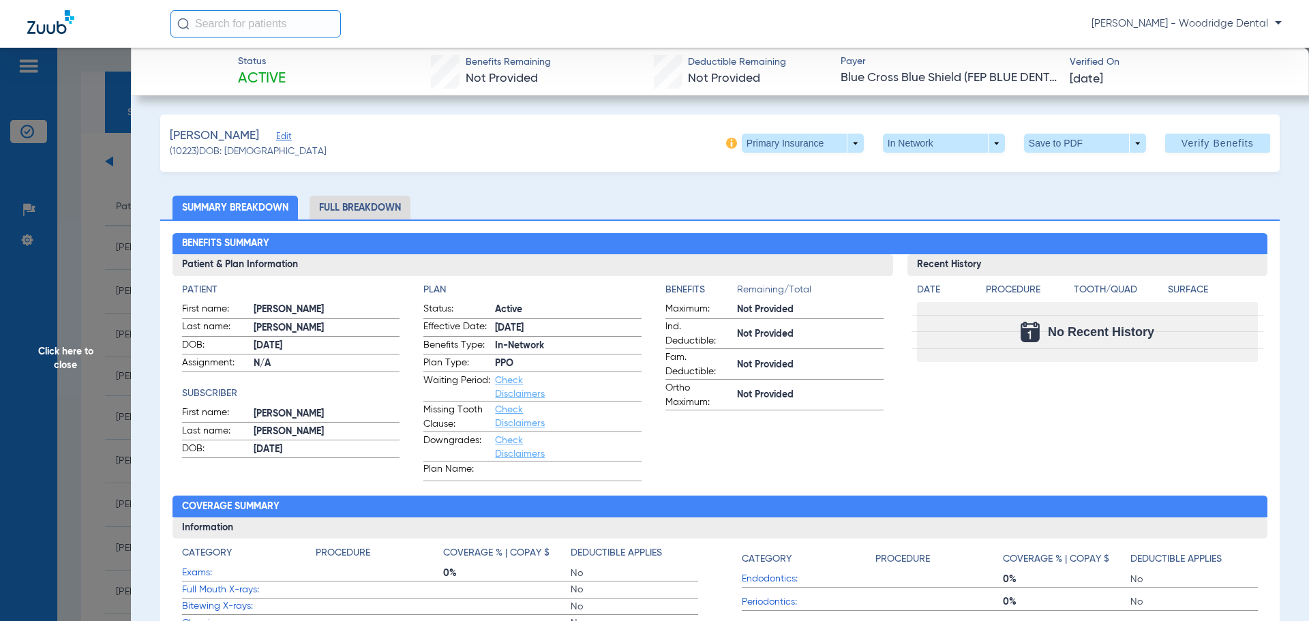
click at [397, 208] on li "Full Breakdown" at bounding box center [360, 208] width 101 height 24
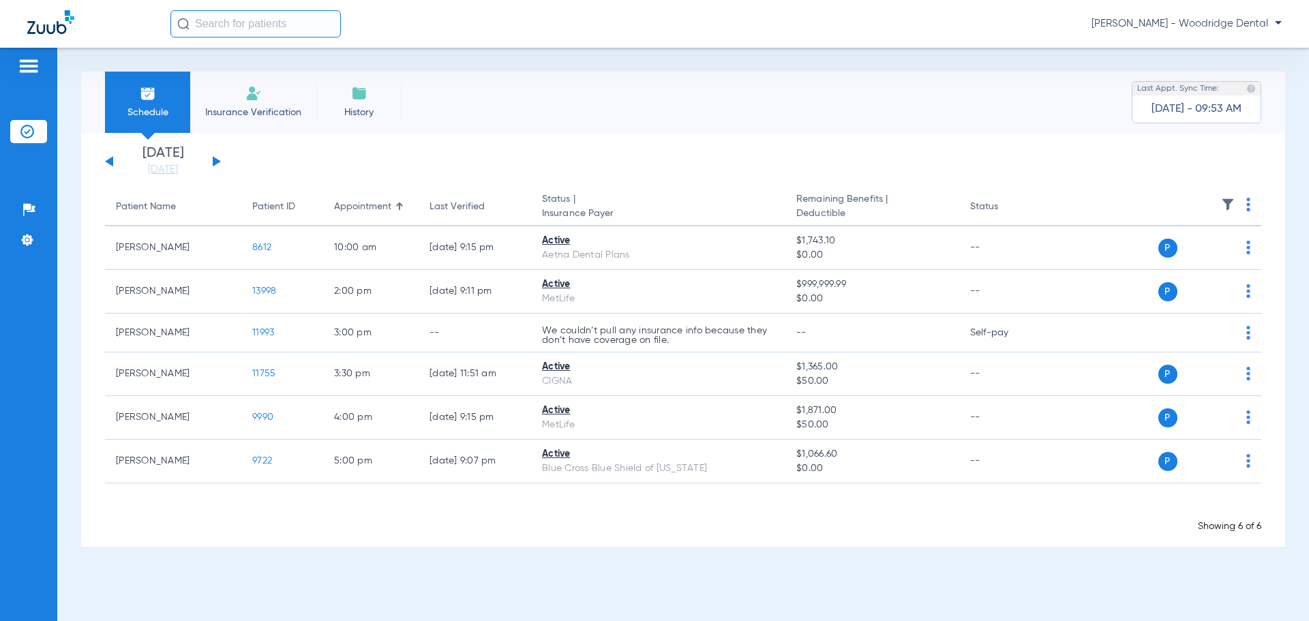
click at [217, 164] on div "[DATE] [DATE] [DATE] [DATE] [DATE] [DATE] [DATE] [DATE] [DATE] [DATE] [DATE] [D…" at bounding box center [163, 162] width 116 height 30
click at [218, 163] on button at bounding box center [217, 161] width 8 height 10
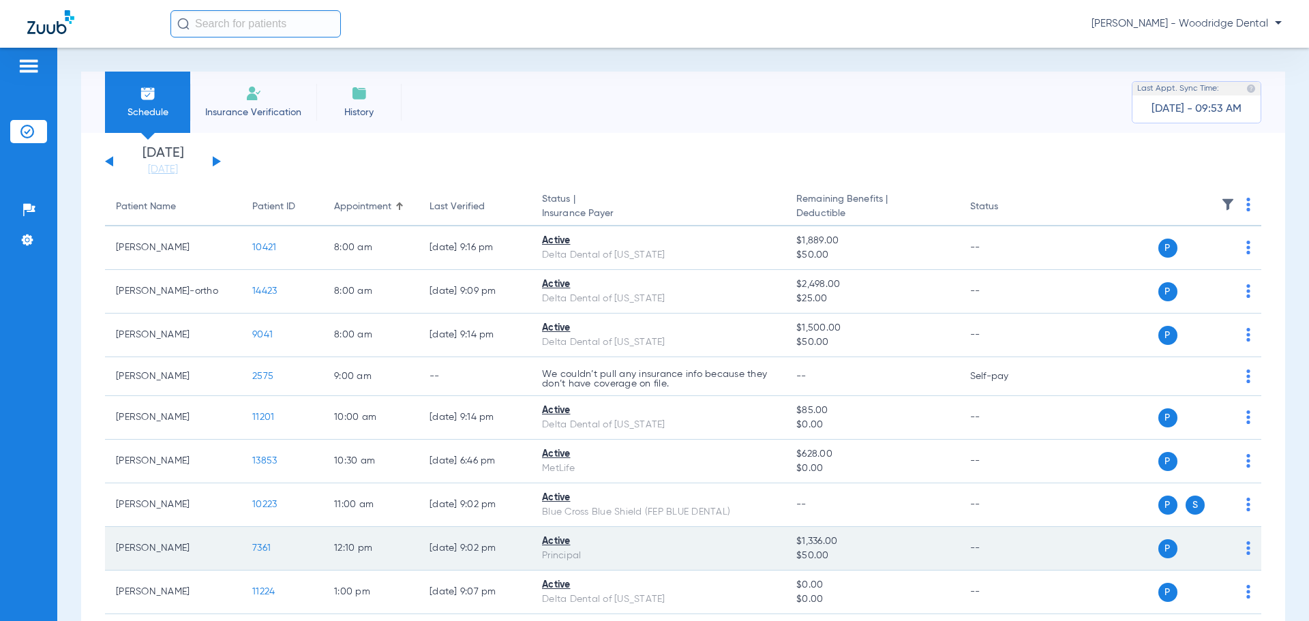
click at [269, 550] on span "7361" at bounding box center [261, 548] width 18 height 10
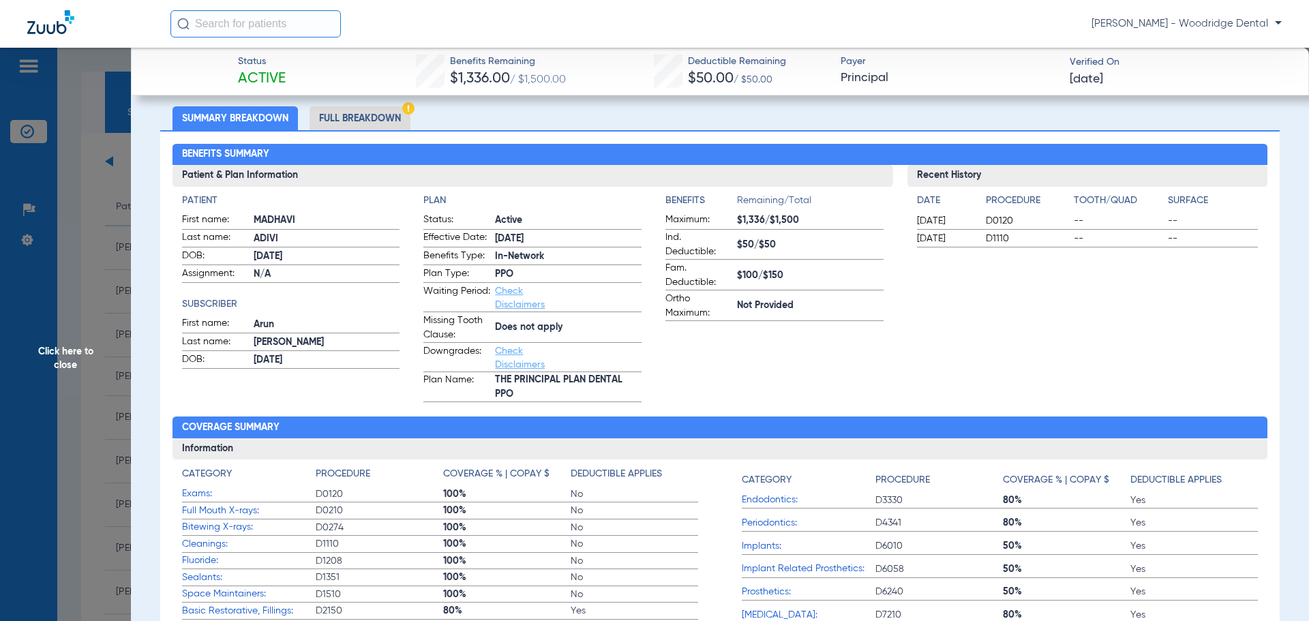
scroll to position [58, 0]
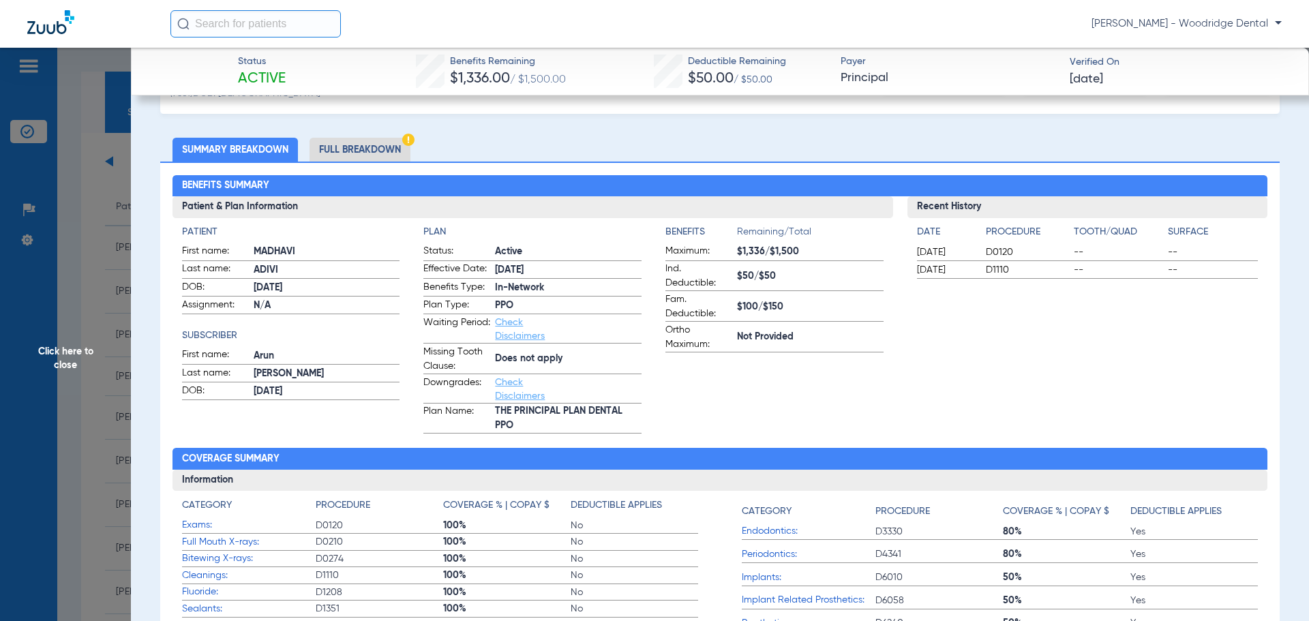
click at [381, 152] on li "Full Breakdown" at bounding box center [360, 150] width 101 height 24
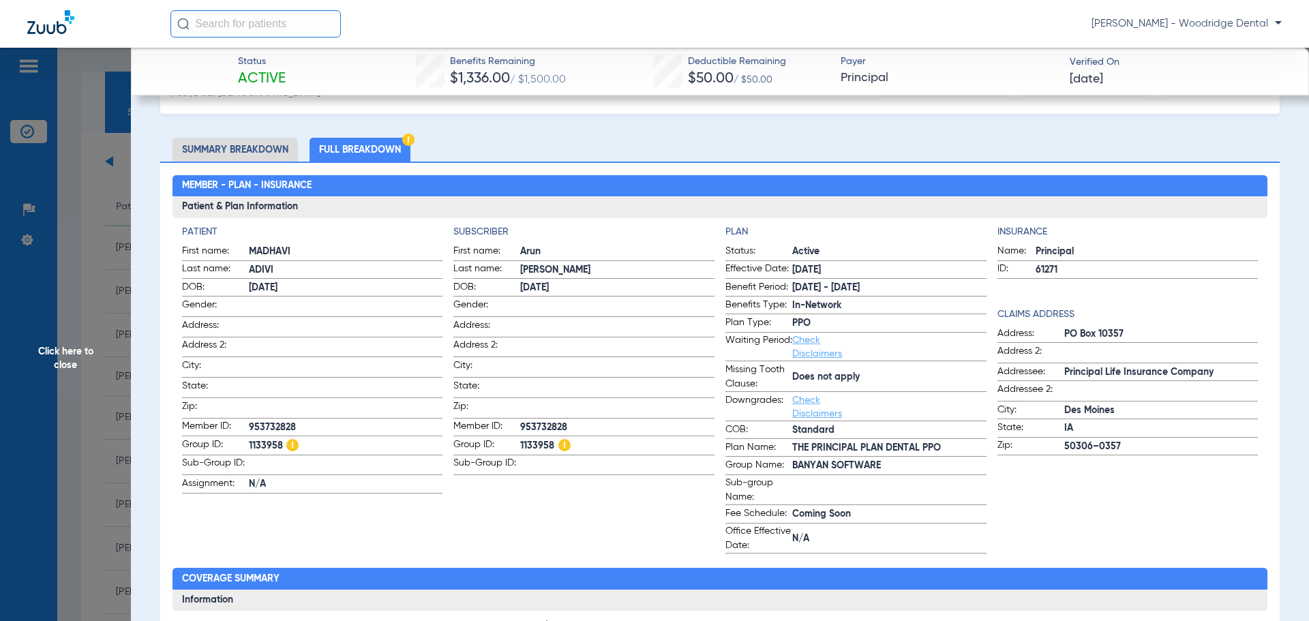
click at [252, 153] on li "Summary Breakdown" at bounding box center [235, 150] width 125 height 24
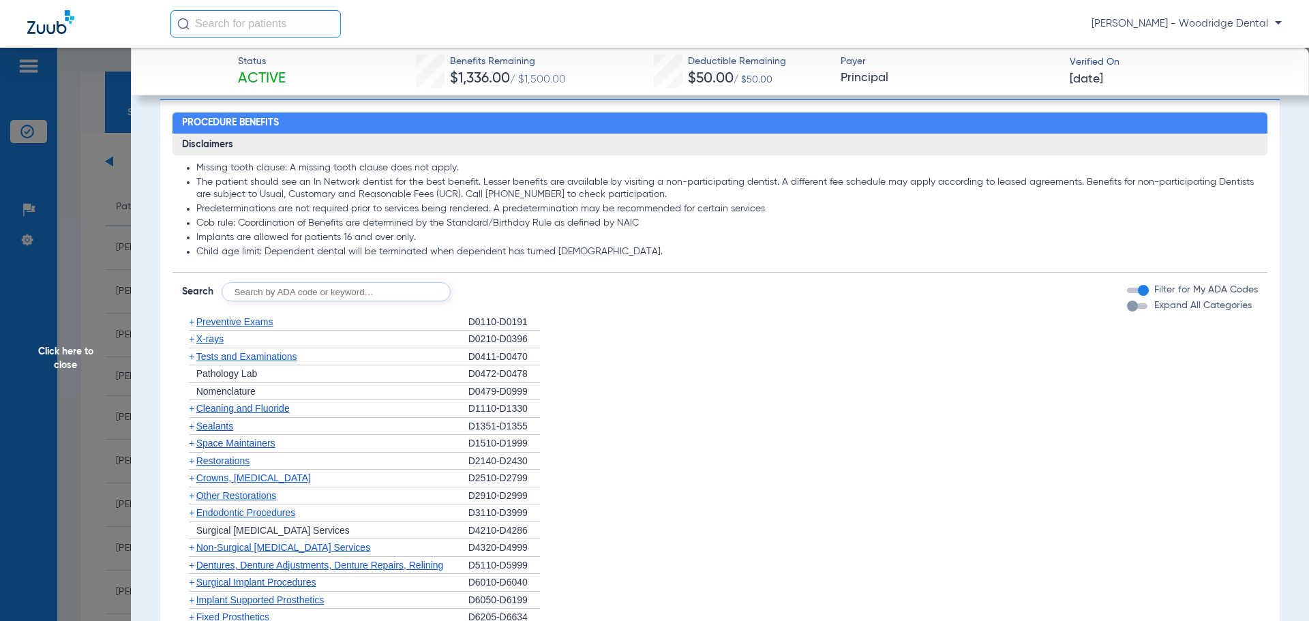
scroll to position [695, 0]
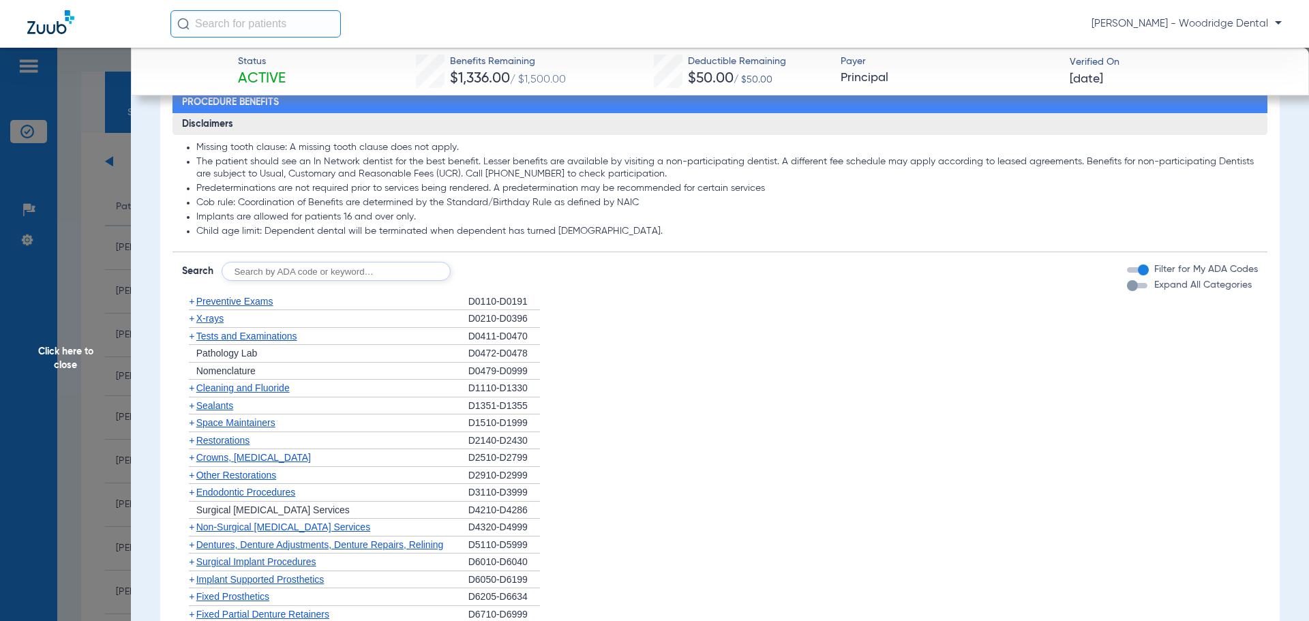
click at [191, 531] on span "+" at bounding box center [191, 527] width 5 height 11
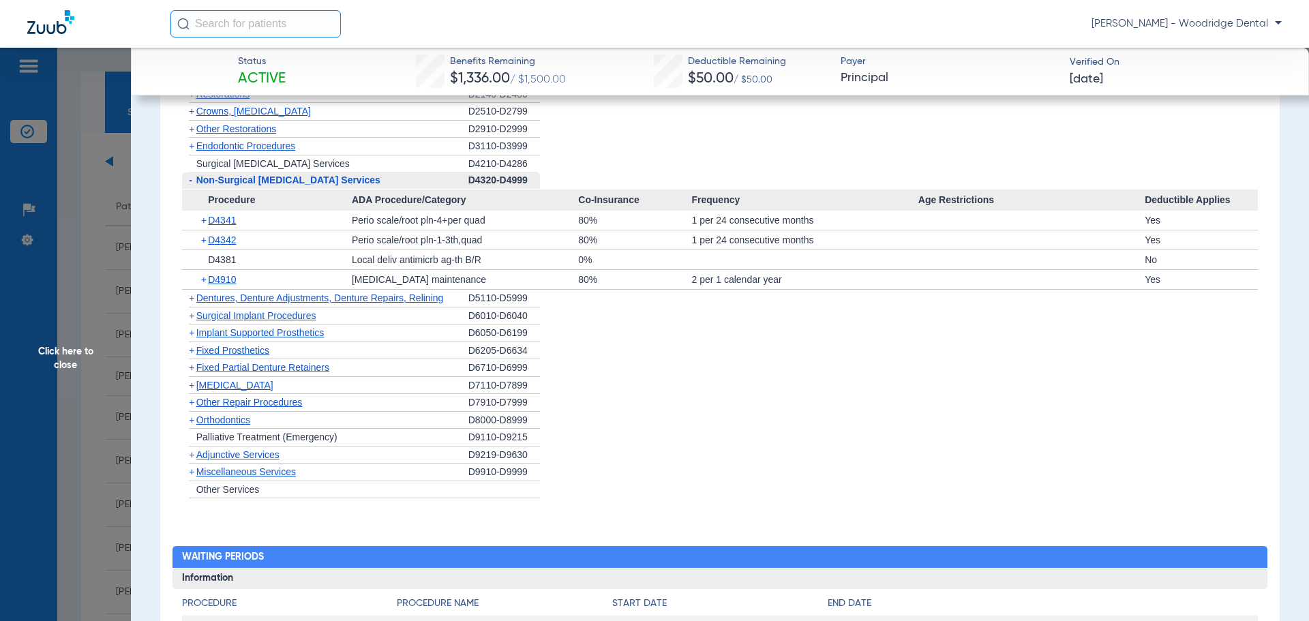
scroll to position [1035, 0]
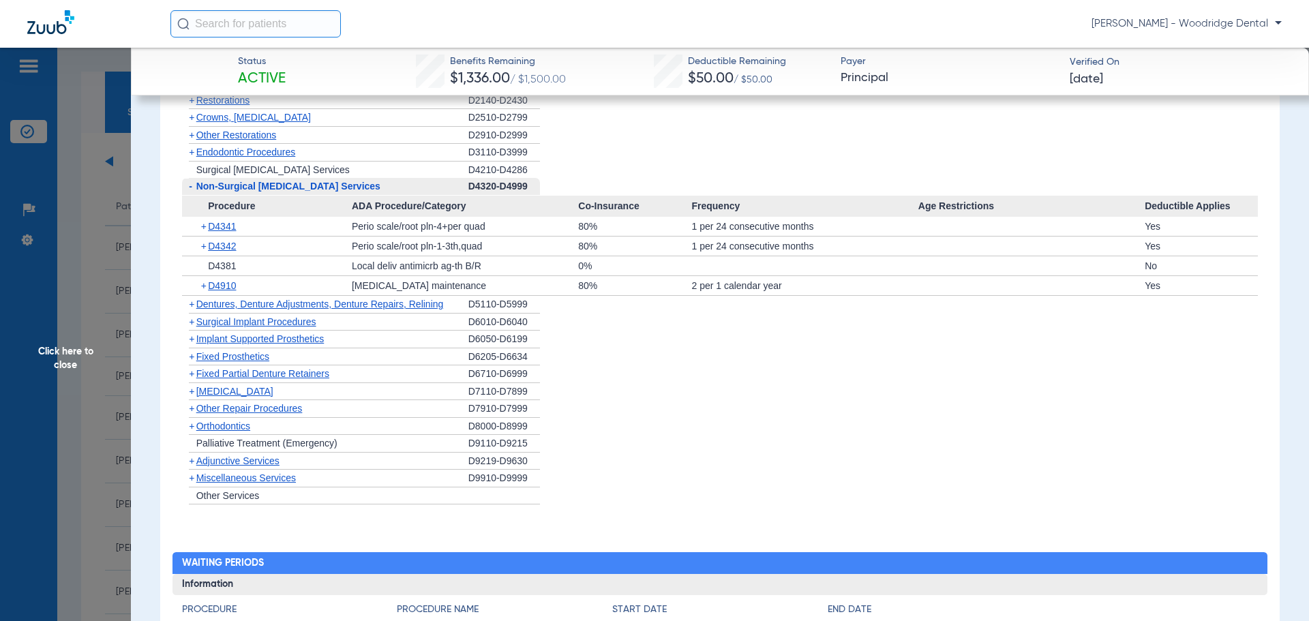
click at [193, 429] on span "+" at bounding box center [191, 426] width 5 height 11
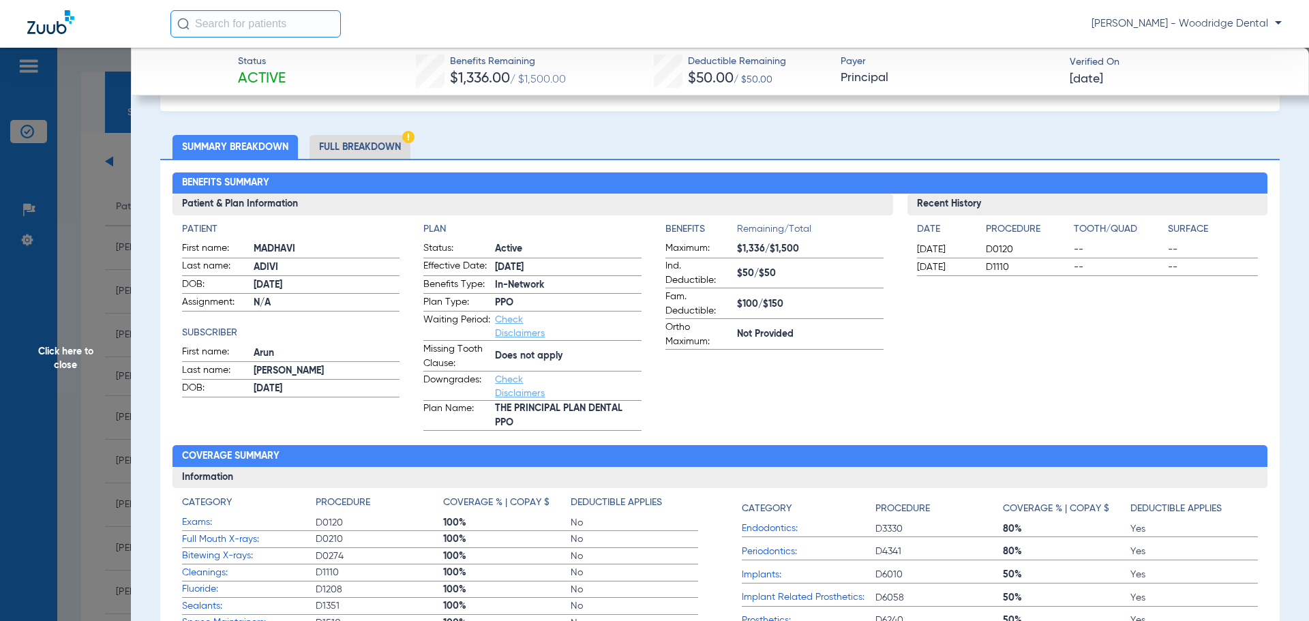
scroll to position [0, 0]
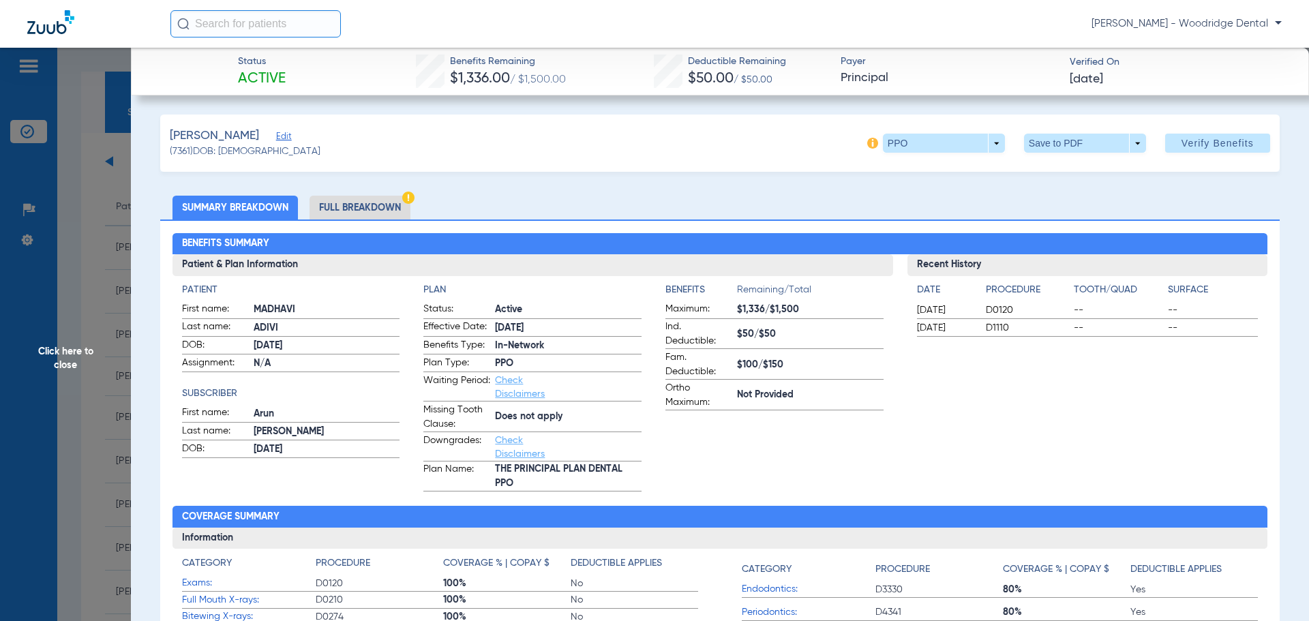
click at [362, 205] on li "Full Breakdown" at bounding box center [360, 208] width 101 height 24
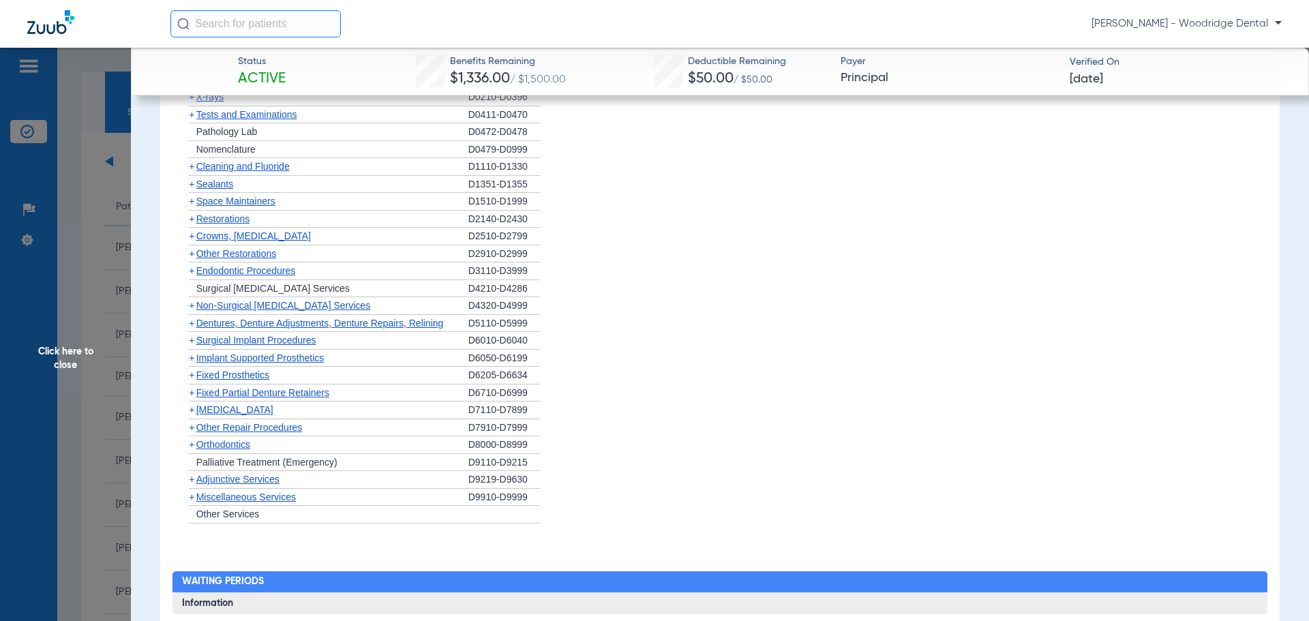
scroll to position [1324, 0]
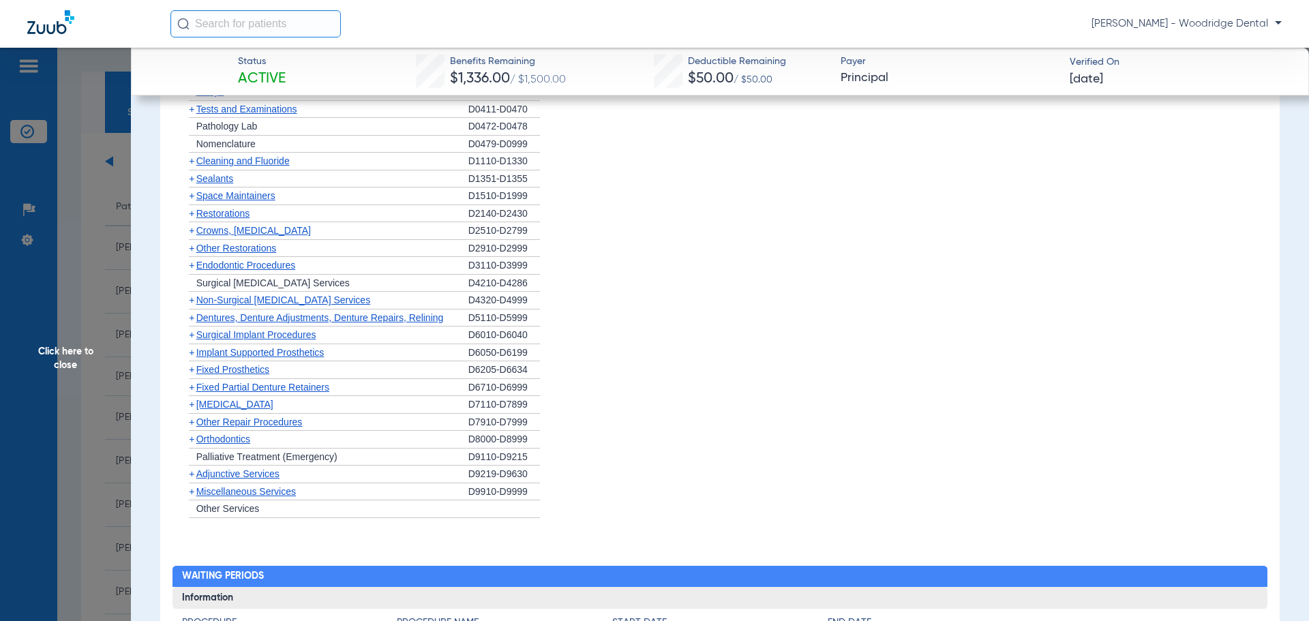
click at [191, 444] on span "+" at bounding box center [191, 439] width 5 height 11
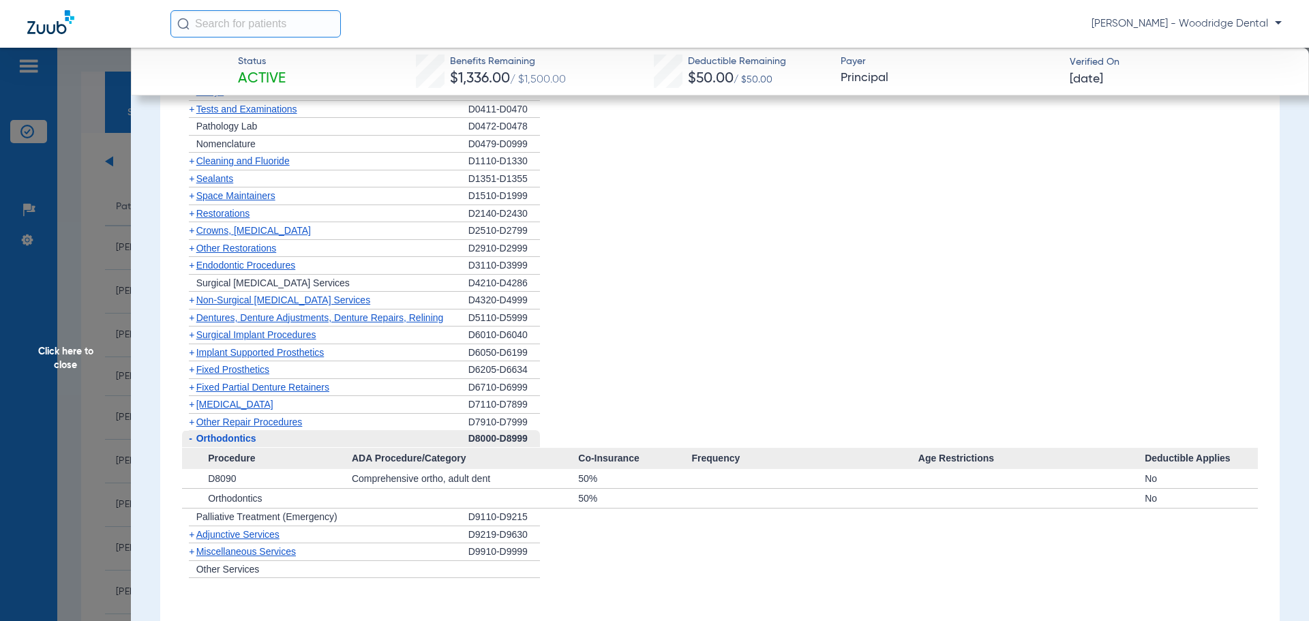
click at [191, 556] on span "+" at bounding box center [191, 551] width 5 height 11
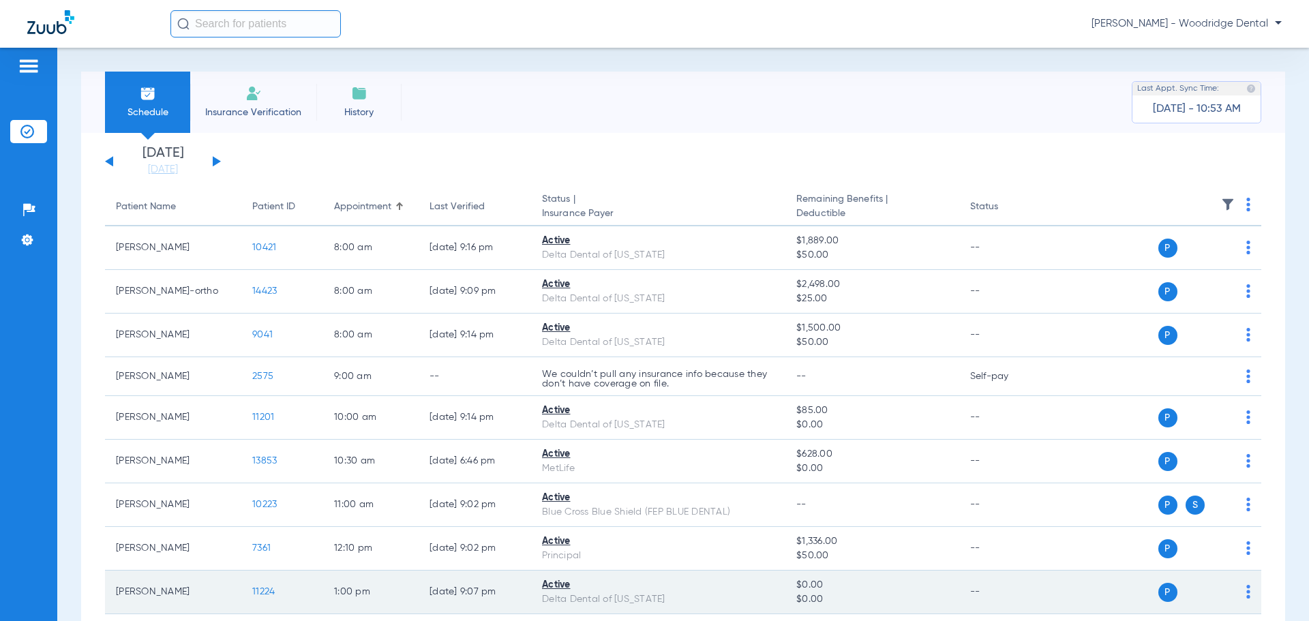
click at [265, 590] on span "11224" at bounding box center [263, 592] width 23 height 10
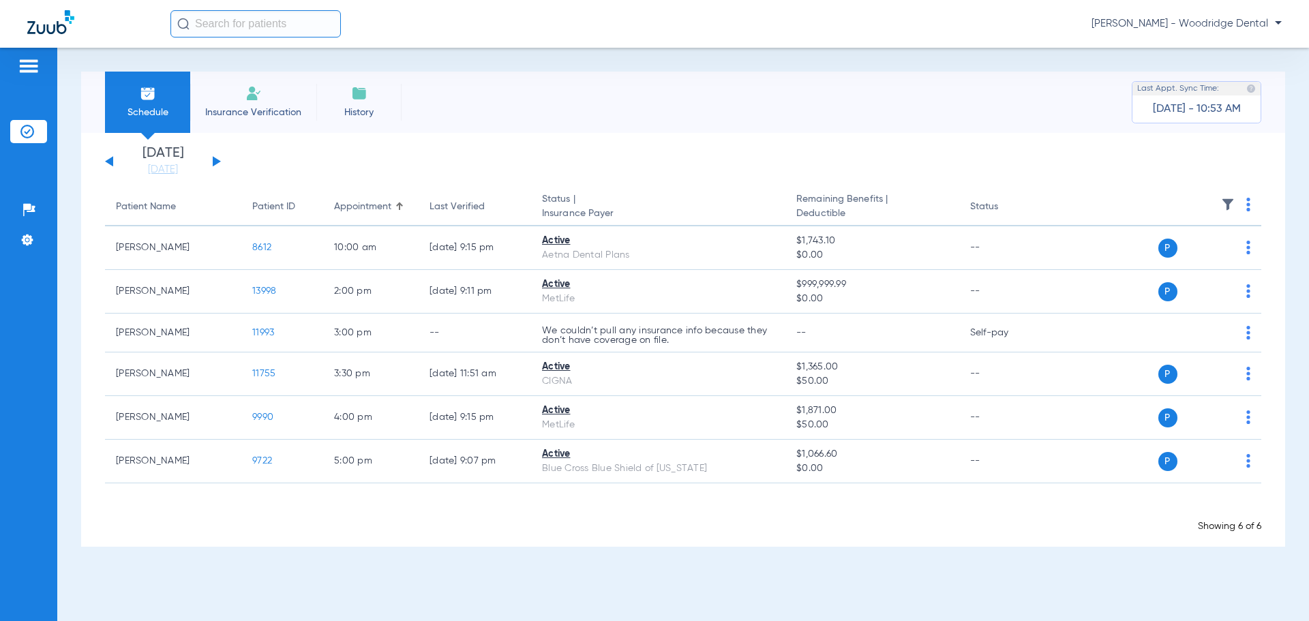
click at [214, 160] on button at bounding box center [217, 161] width 8 height 10
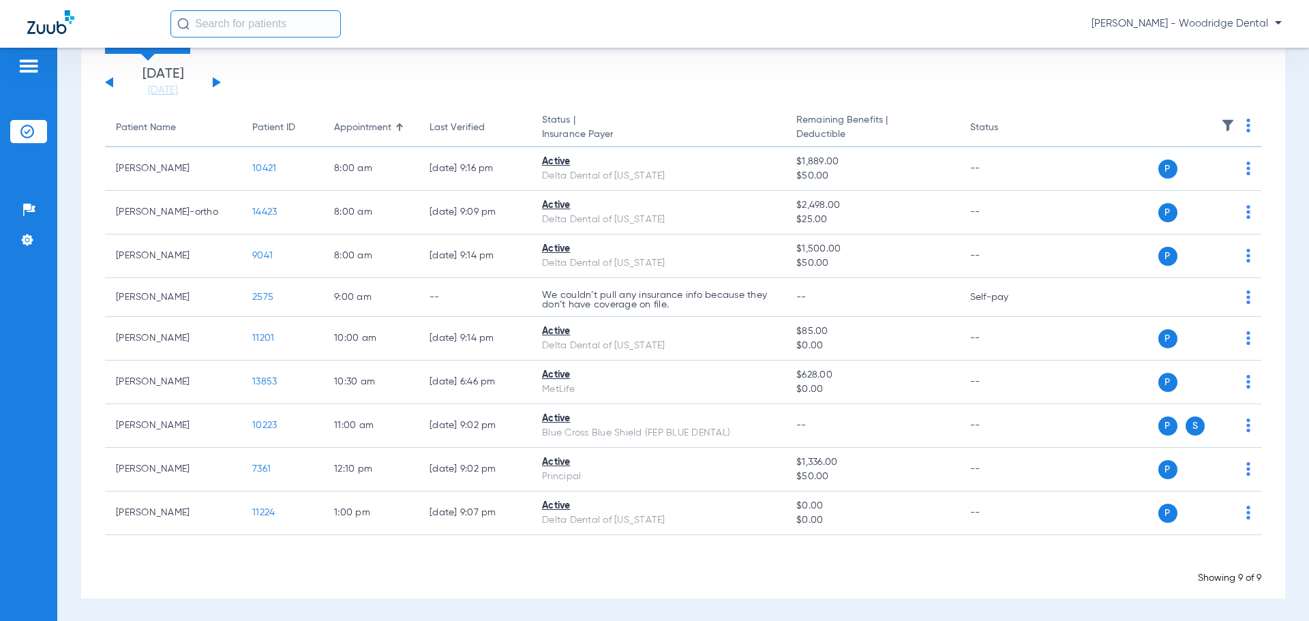
scroll to position [80, 0]
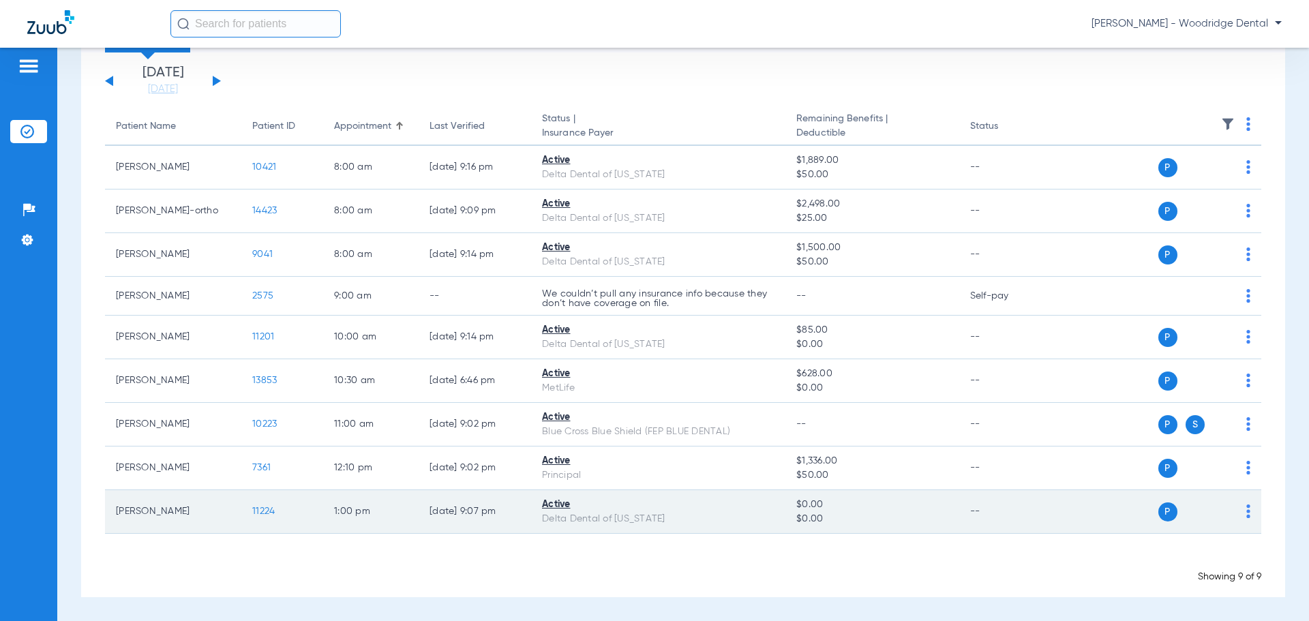
click at [267, 515] on span "11224" at bounding box center [263, 512] width 23 height 10
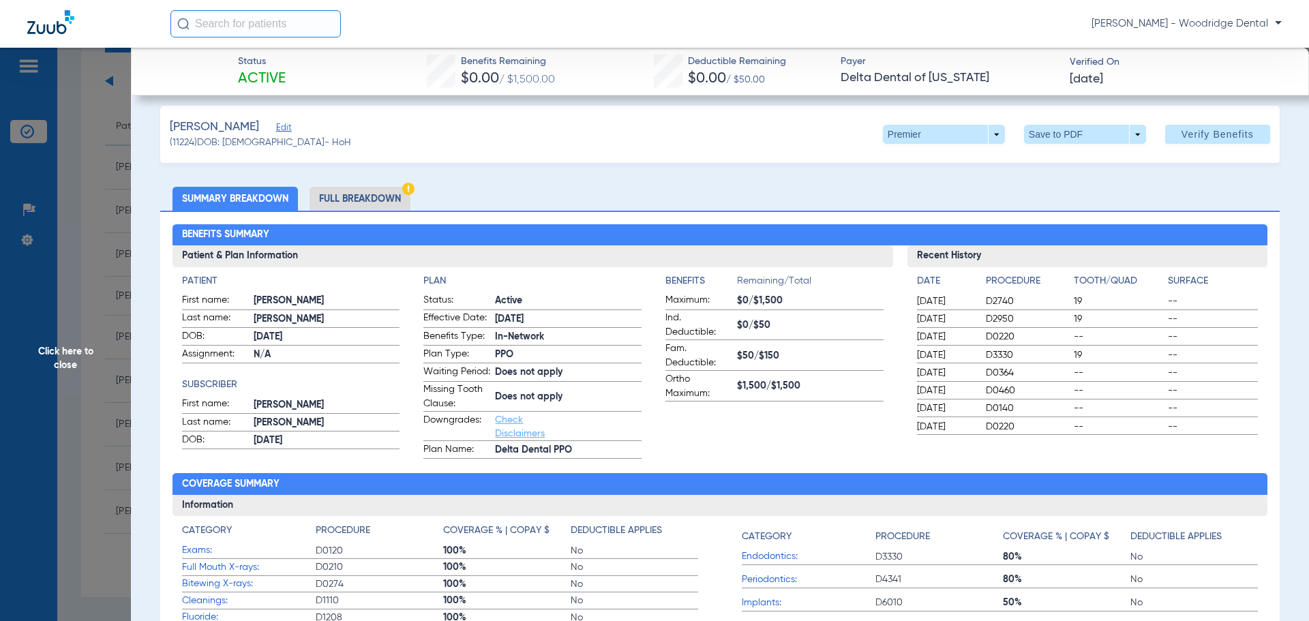
scroll to position [0, 0]
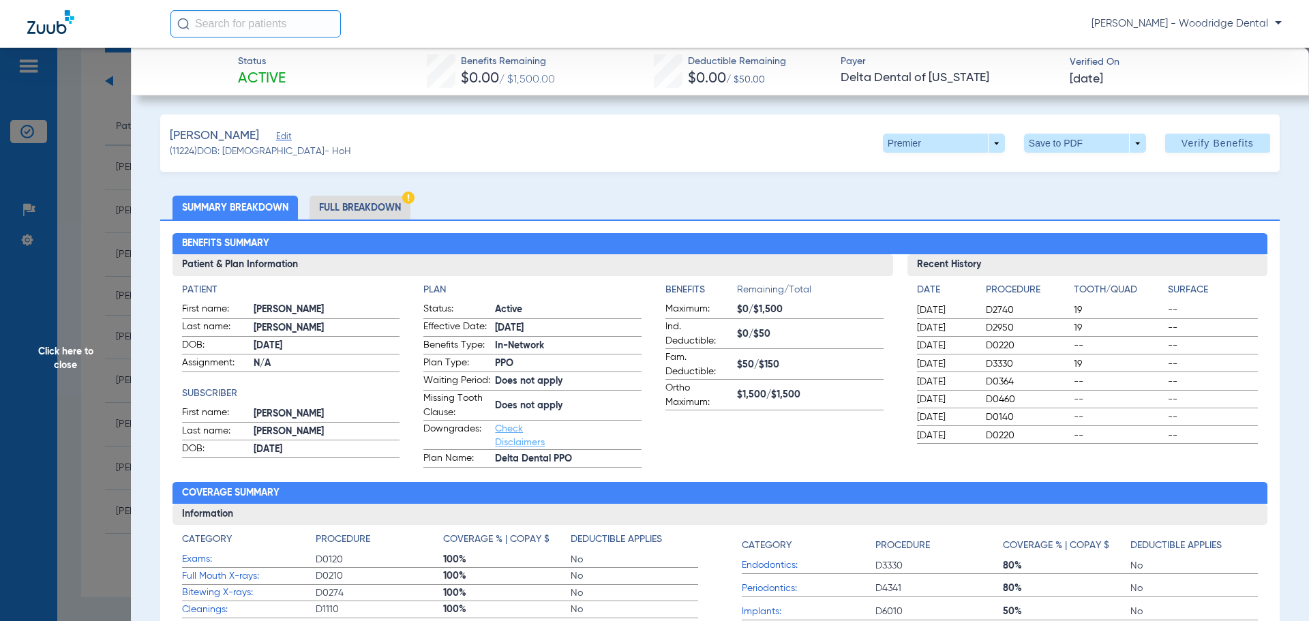
click at [371, 209] on li "Full Breakdown" at bounding box center [360, 208] width 101 height 24
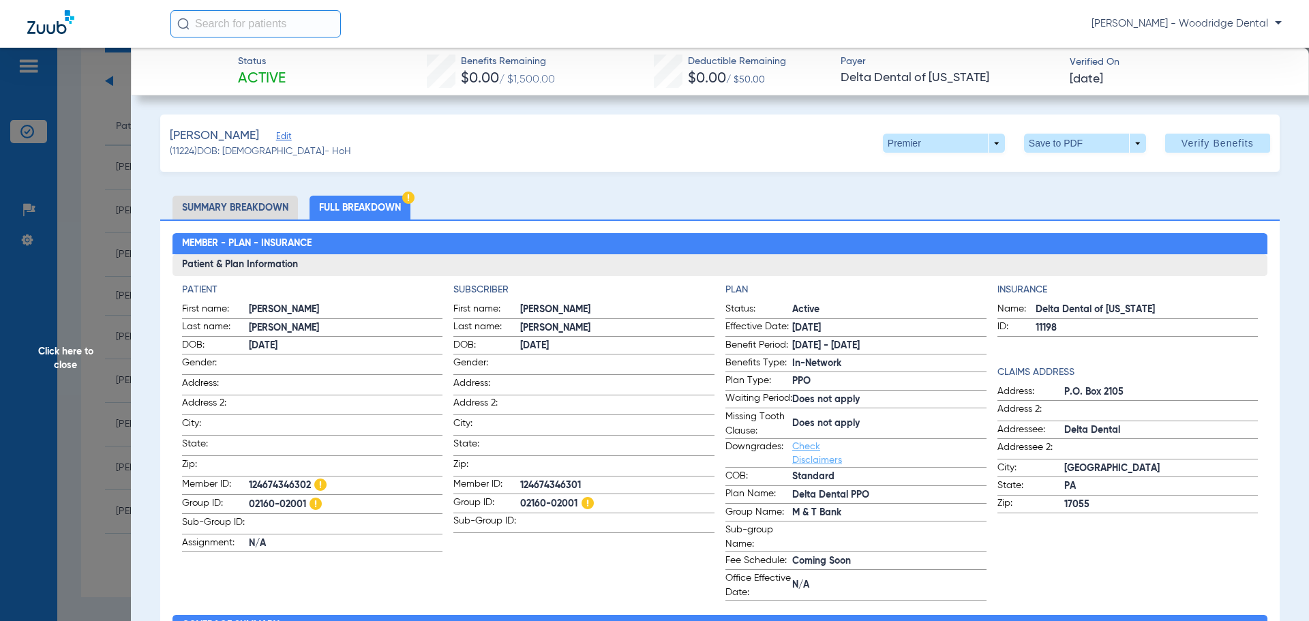
click at [273, 213] on li "Summary Breakdown" at bounding box center [235, 208] width 125 height 24
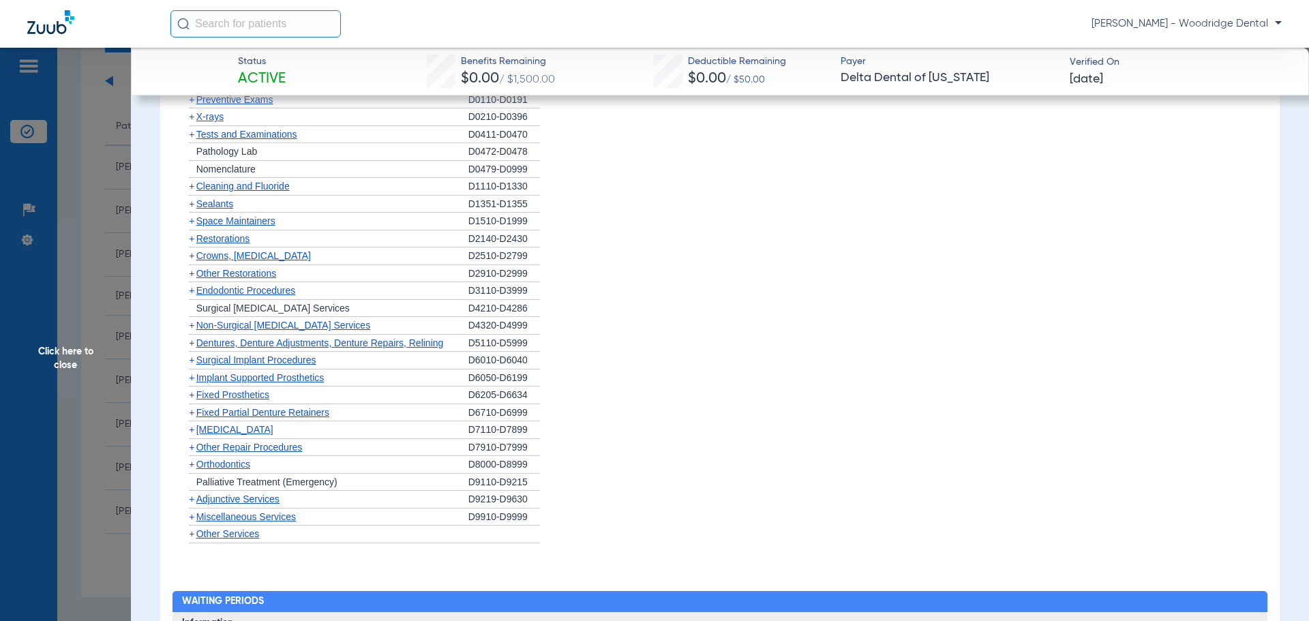
scroll to position [1008, 0]
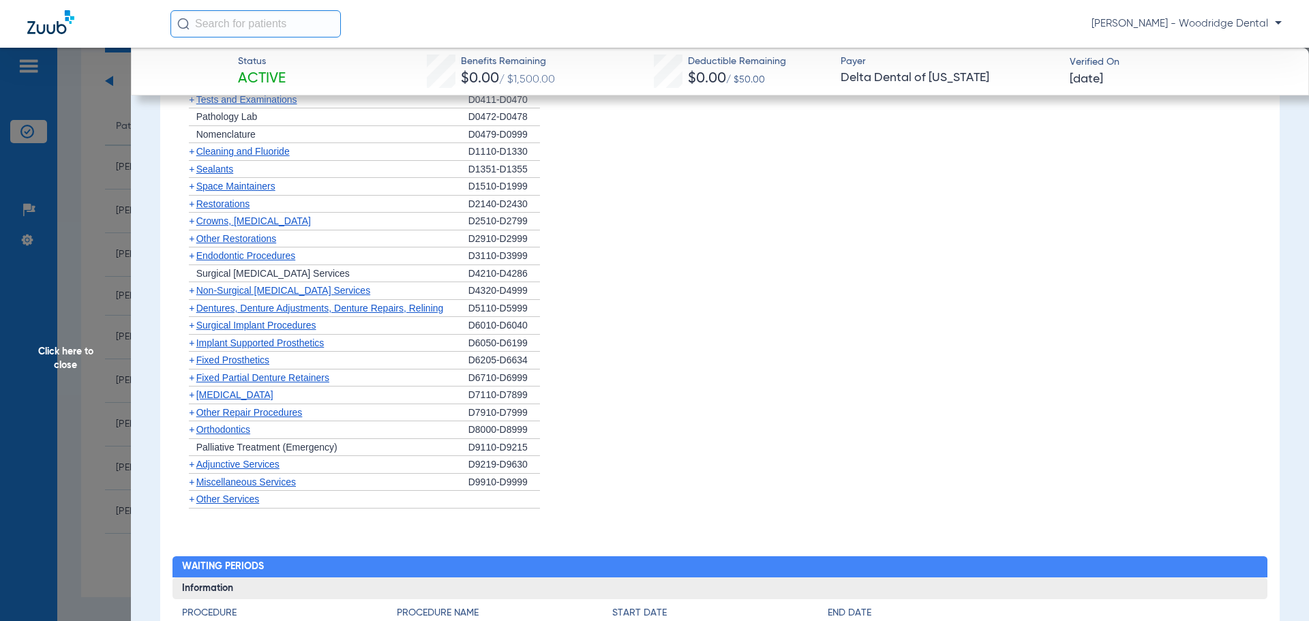
click at [194, 435] on span "+" at bounding box center [191, 429] width 5 height 11
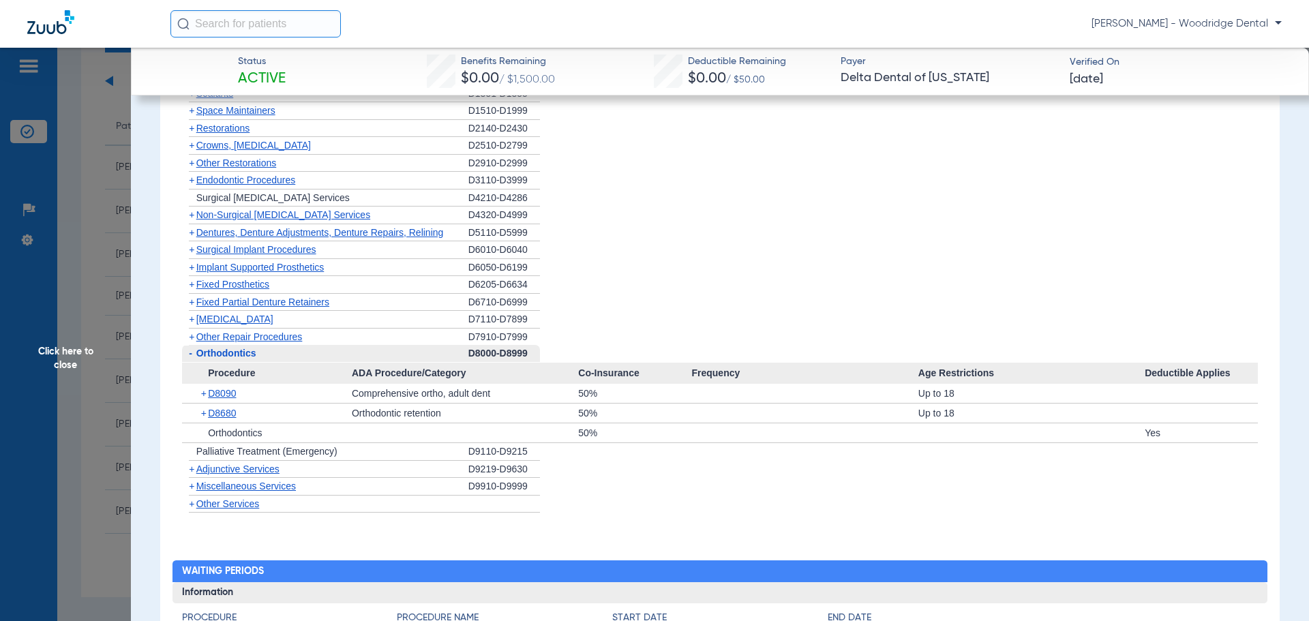
scroll to position [1110, 0]
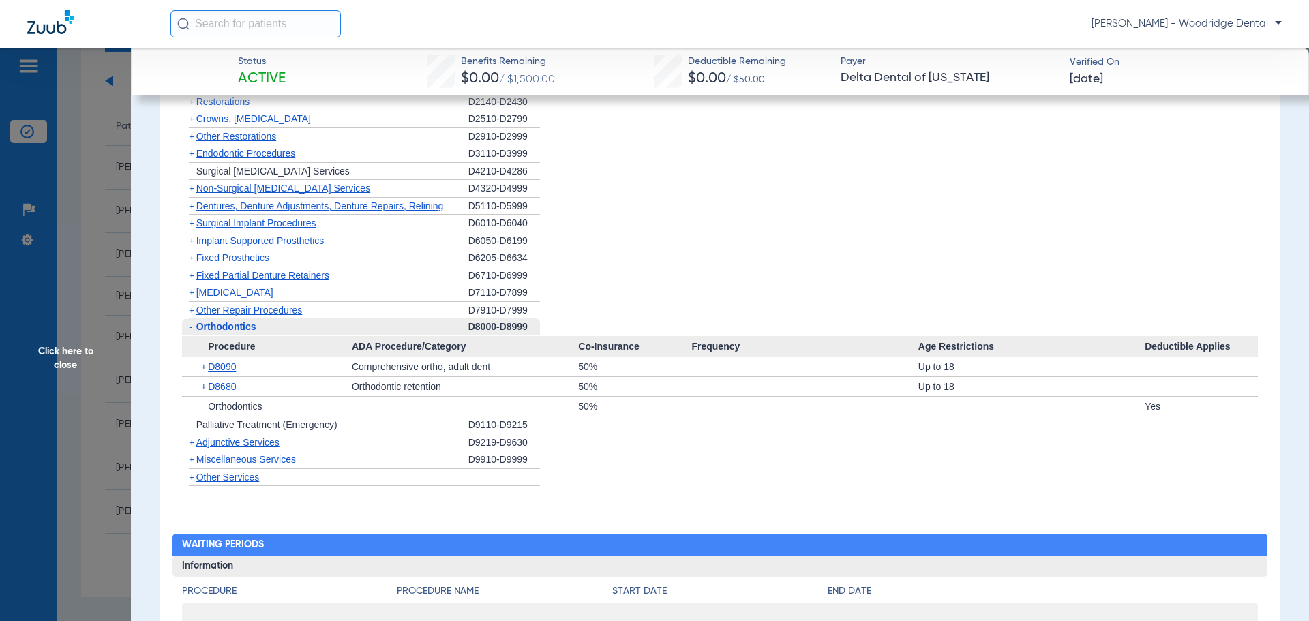
click at [193, 465] on span "+" at bounding box center [191, 459] width 5 height 11
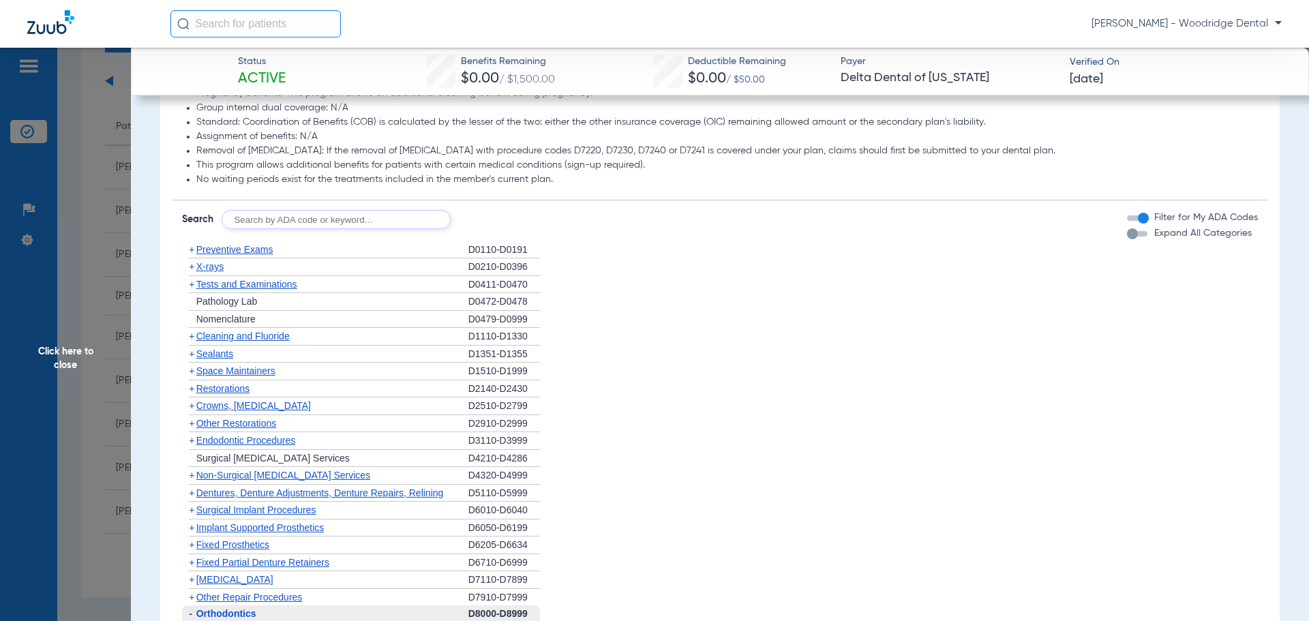
scroll to position [833, 0]
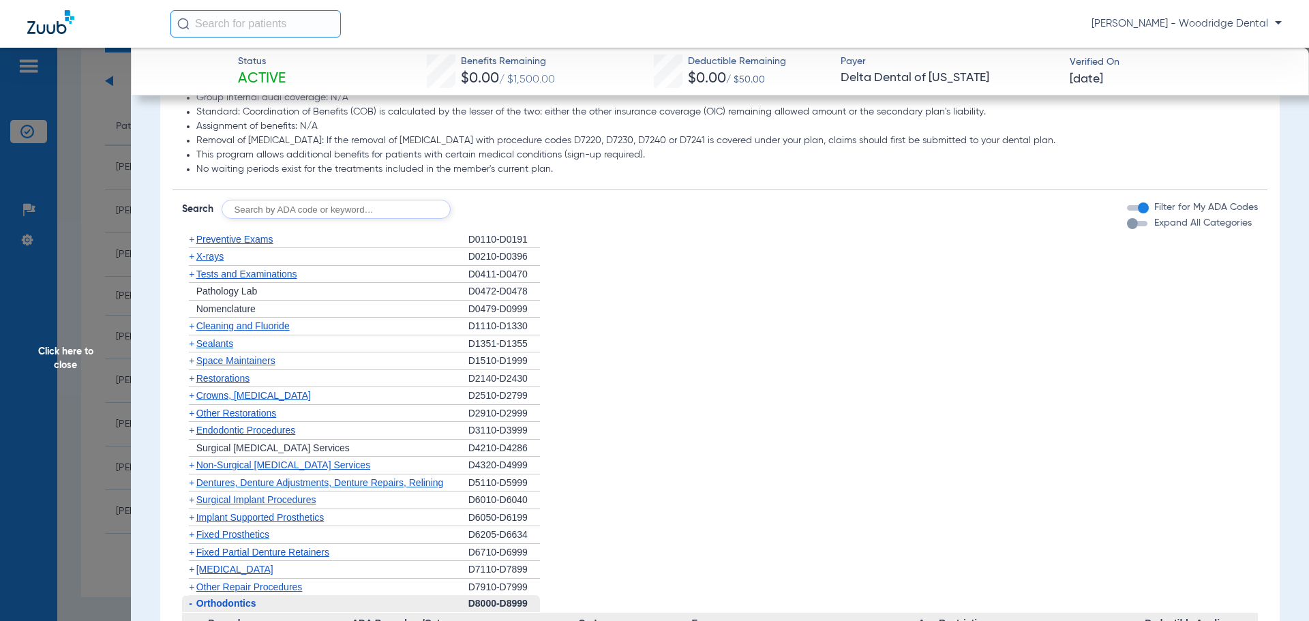
click at [192, 384] on span "+" at bounding box center [191, 378] width 5 height 11
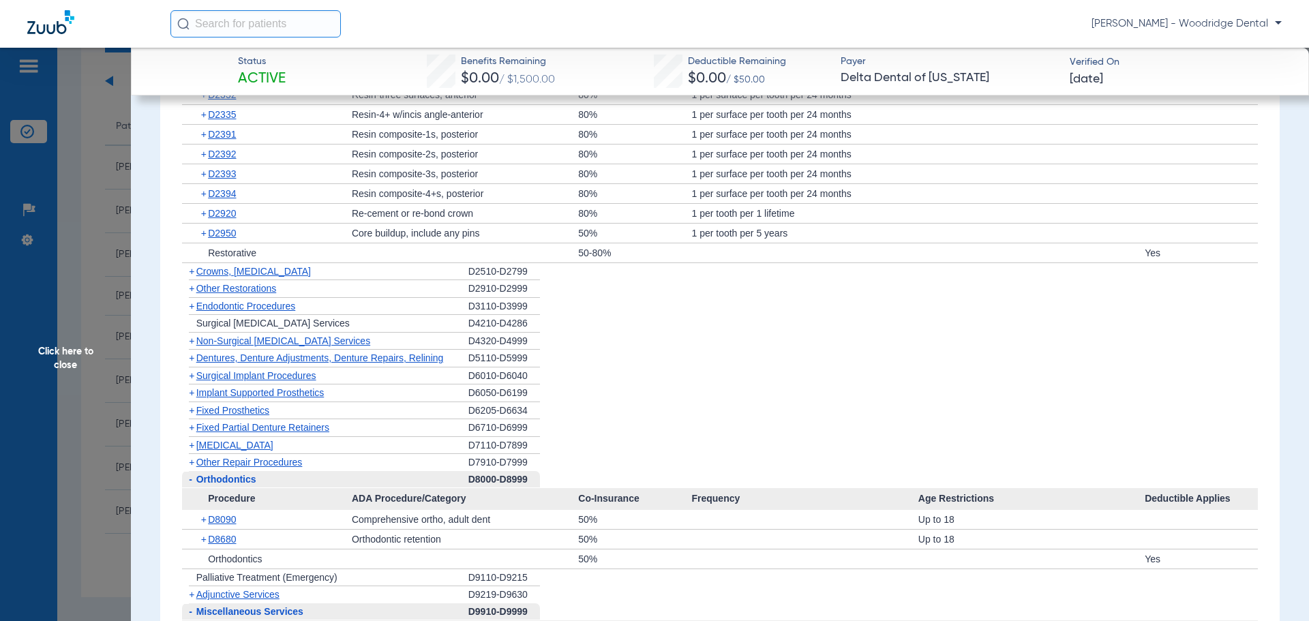
scroll to position [1199, 0]
click at [192, 274] on span "+" at bounding box center [191, 268] width 5 height 11
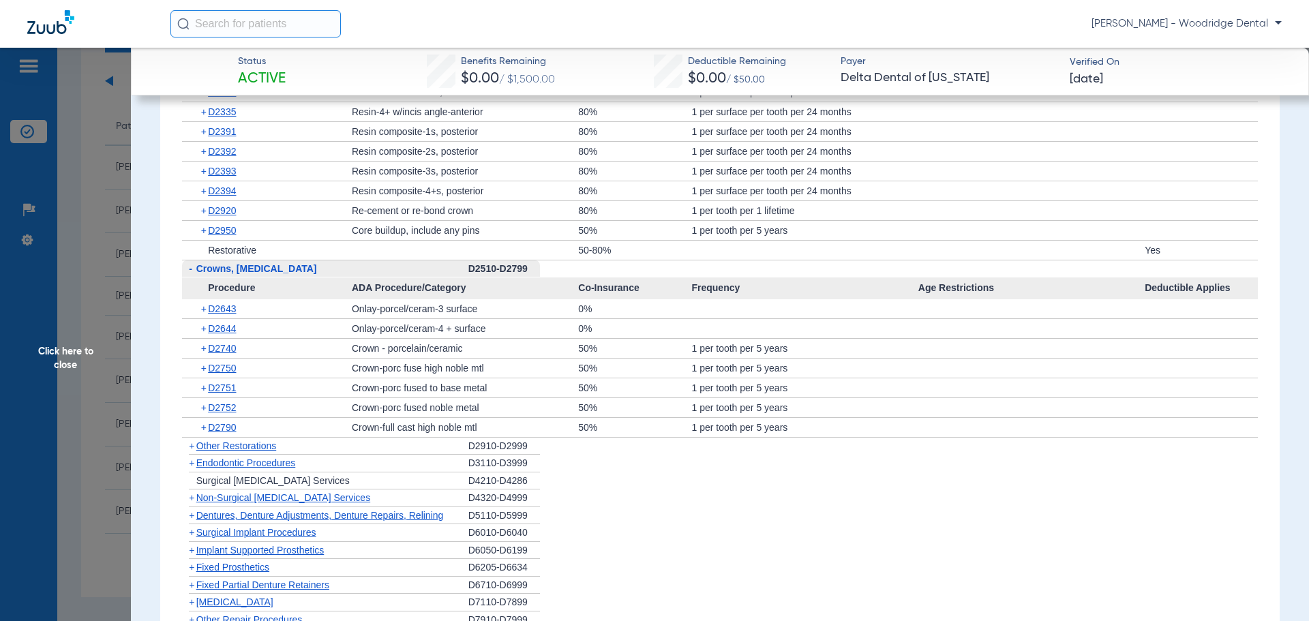
click at [194, 503] on span "+" at bounding box center [191, 497] width 5 height 11
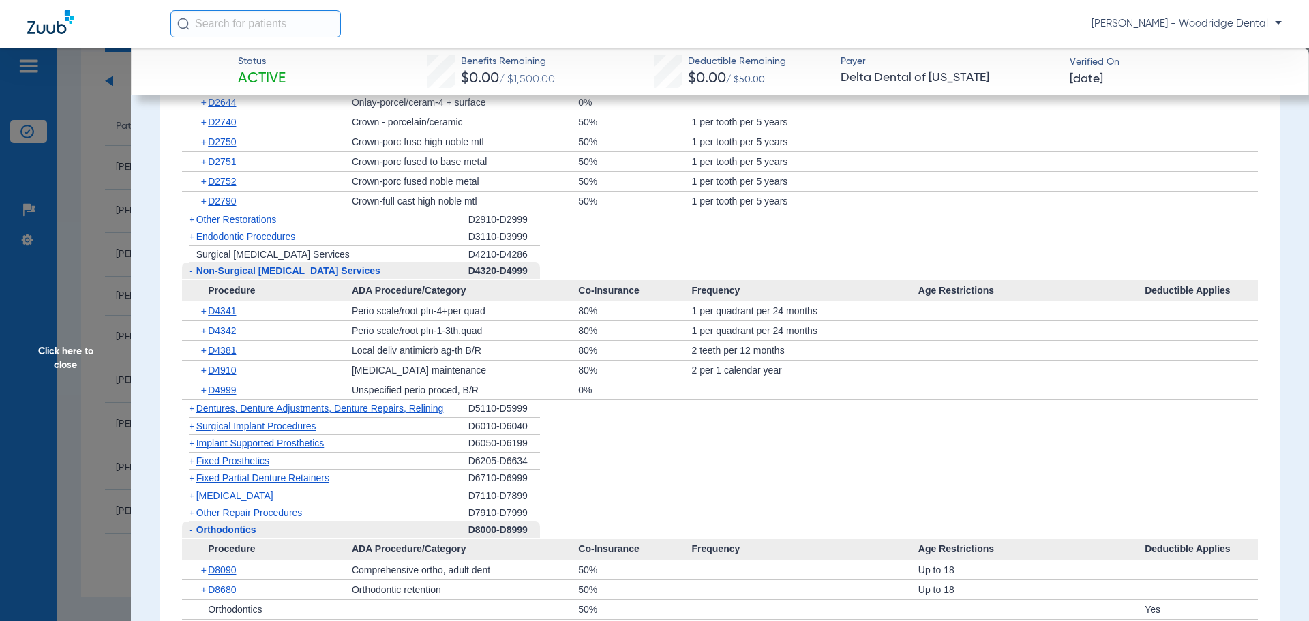
scroll to position [1430, 0]
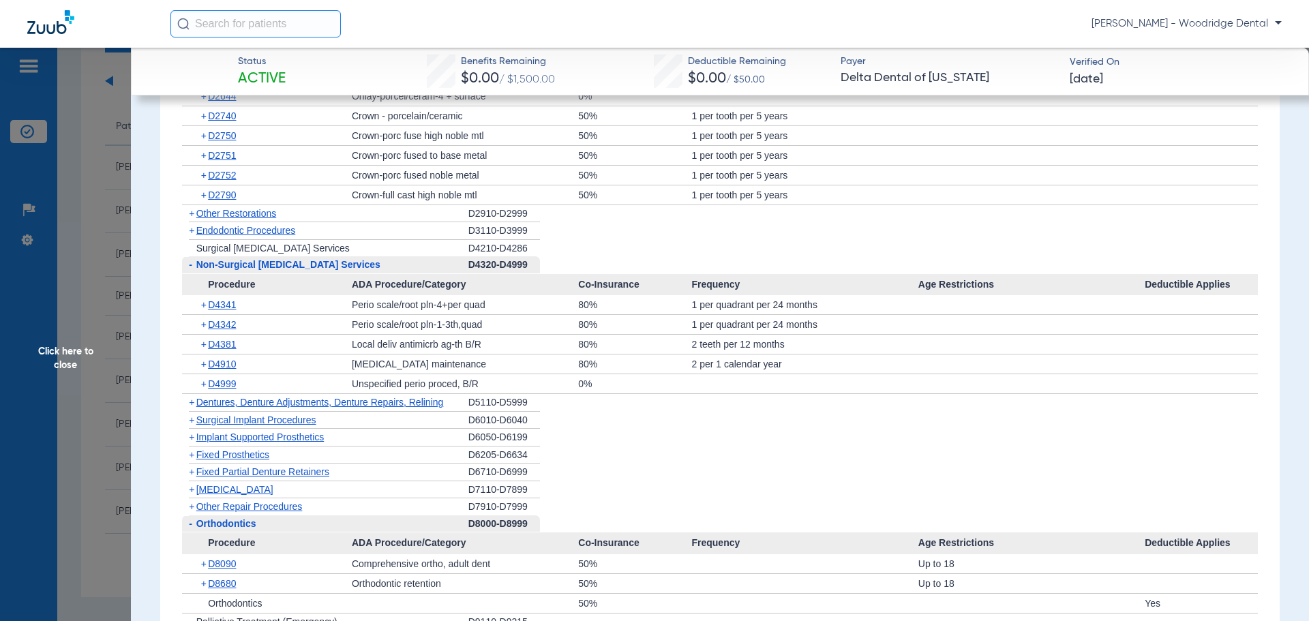
drag, startPoint x: 1297, startPoint y: 458, endPoint x: 1299, endPoint y: 375, distance: 82.5
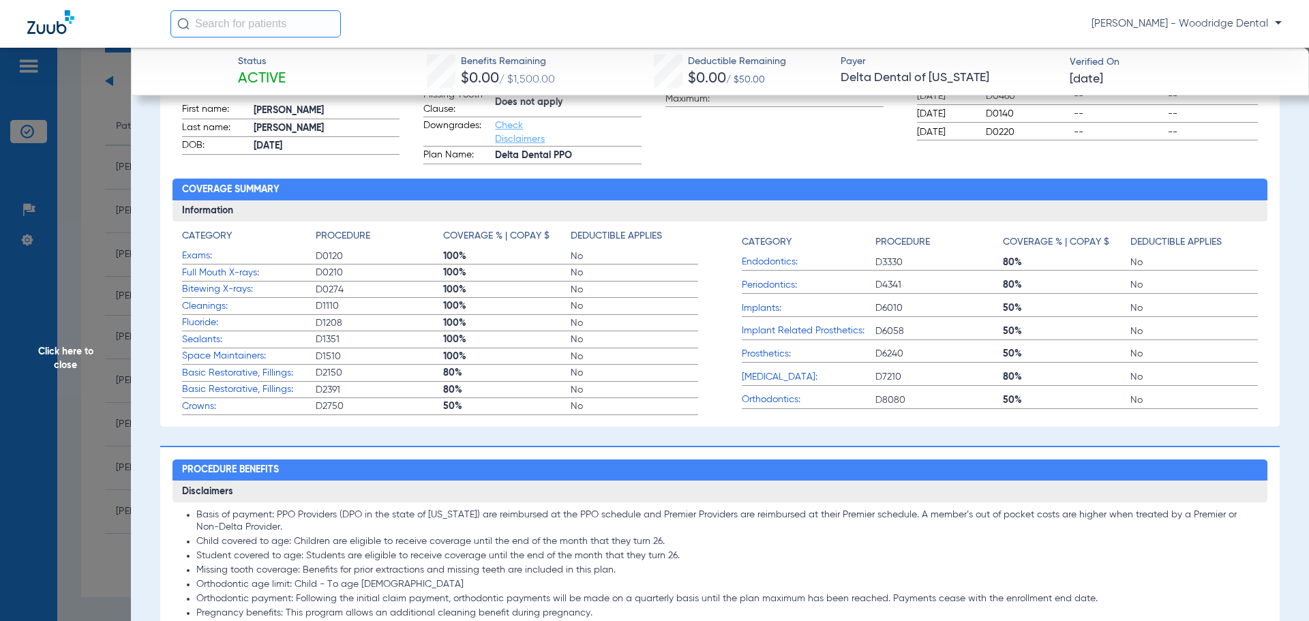
scroll to position [0, 0]
